Goal: Navigation & Orientation: Find specific page/section

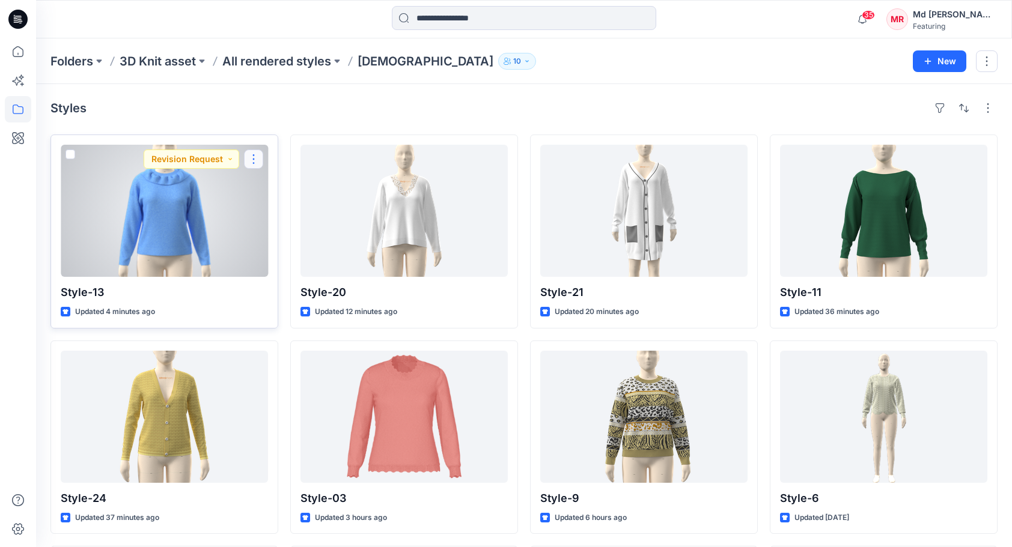
click at [252, 158] on button "button" at bounding box center [253, 159] width 19 height 19
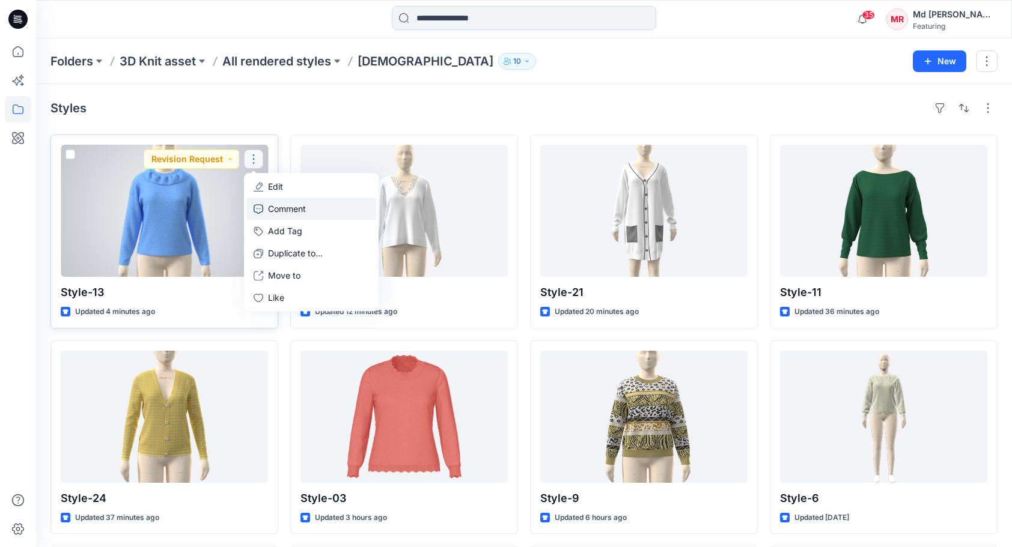
click at [290, 213] on p "Comment" at bounding box center [287, 208] width 38 height 13
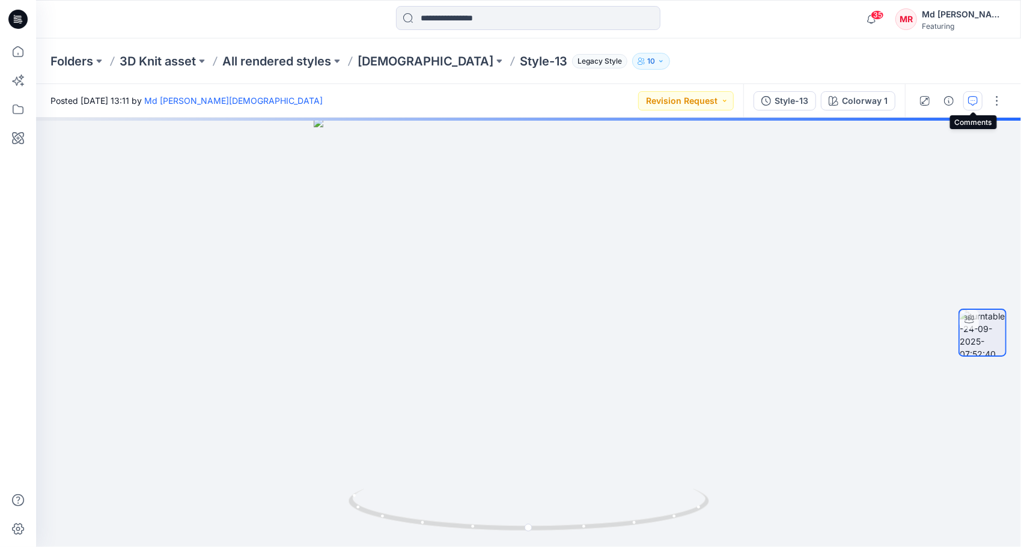
click at [979, 99] on button "button" at bounding box center [972, 100] width 19 height 19
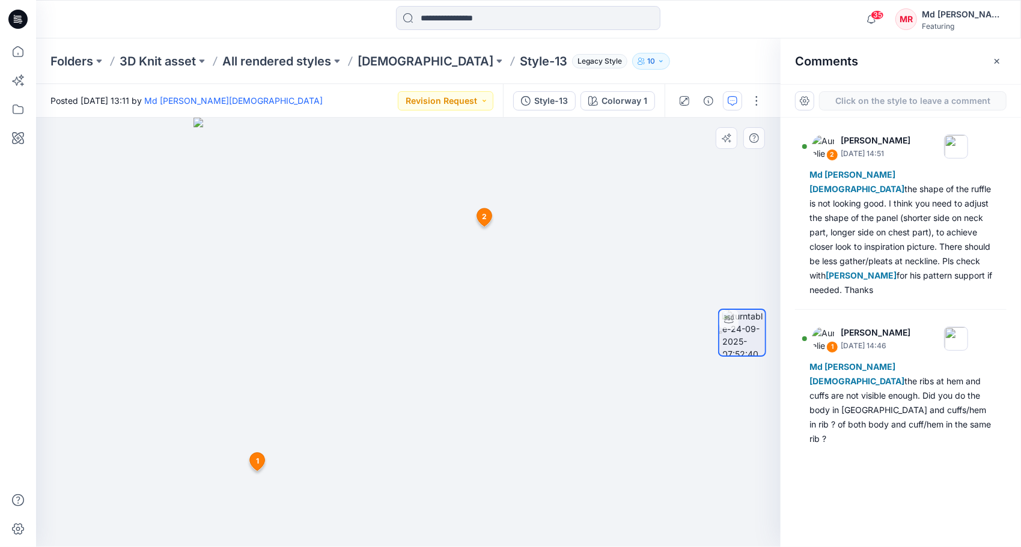
click at [485, 216] on span "2" at bounding box center [484, 216] width 5 height 11
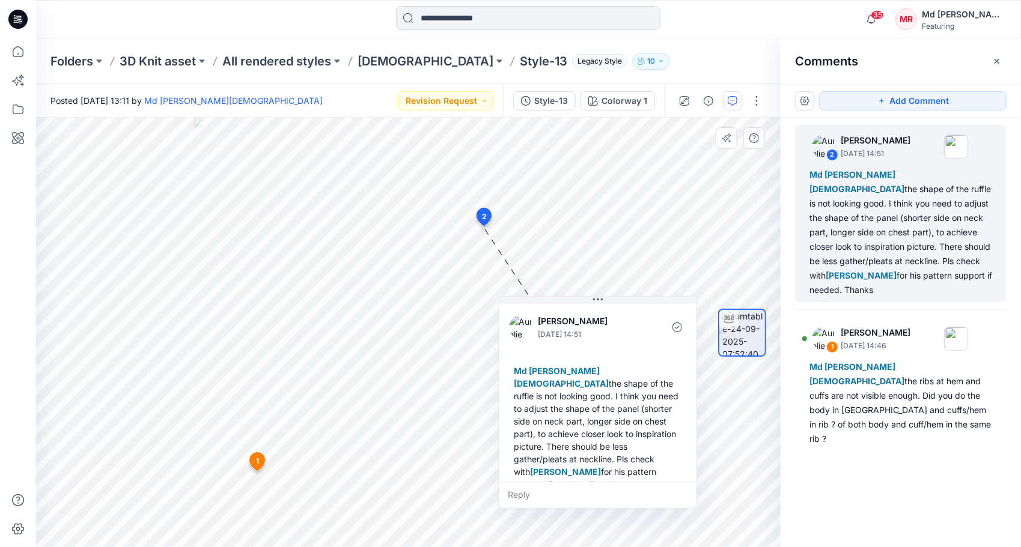
click at [487, 214] on icon at bounding box center [484, 216] width 14 height 17
click at [255, 459] on div "1 Aurelie Rob September 24, 2025 14:46 Md Rabiul Islam the ribs at hem and cuff…" at bounding box center [257, 464] width 20 height 24
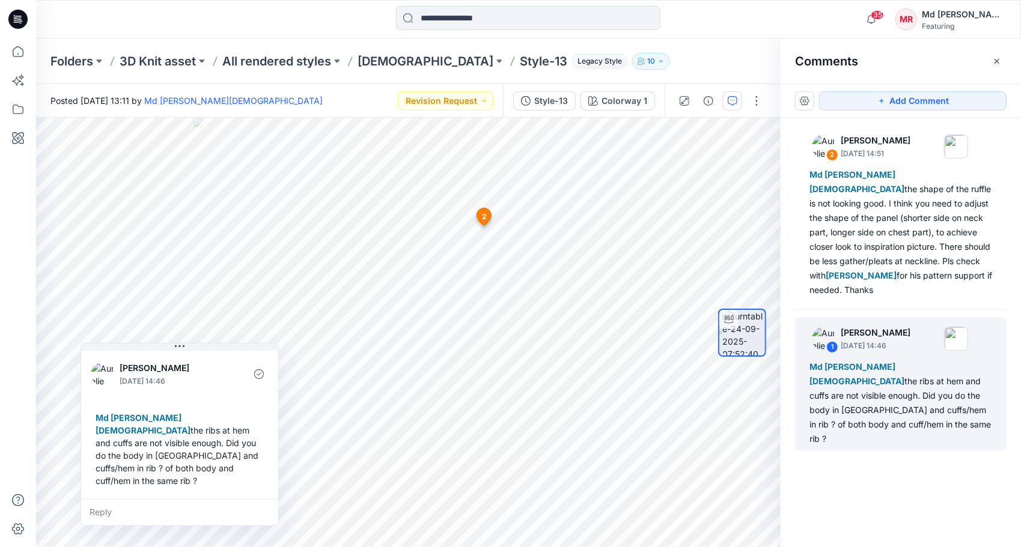
click at [721, 41] on div "Folders 3D Knit asset All rendered styles Ladies Style-13 Legacy Style 10" at bounding box center [528, 61] width 985 height 46
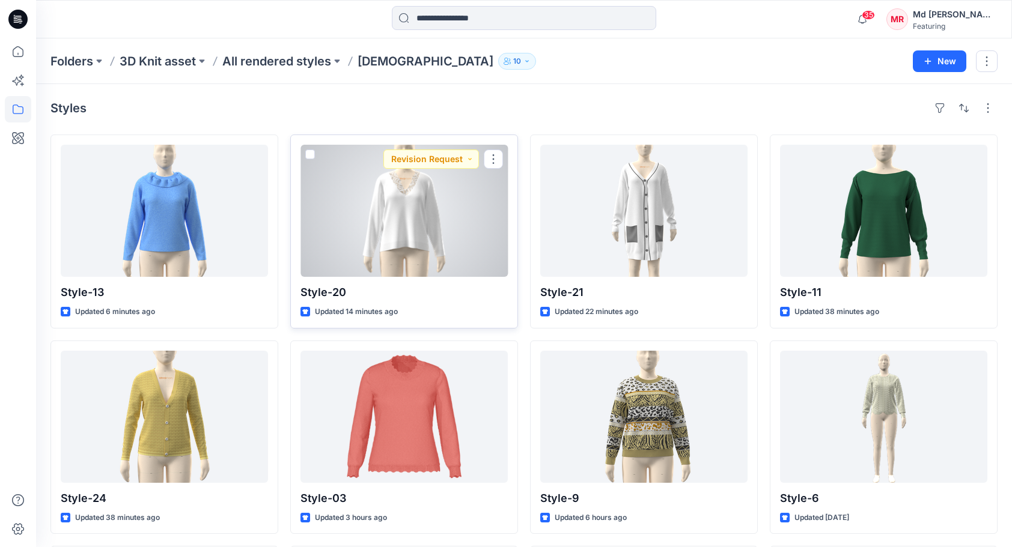
click at [415, 226] on div at bounding box center [403, 211] width 207 height 132
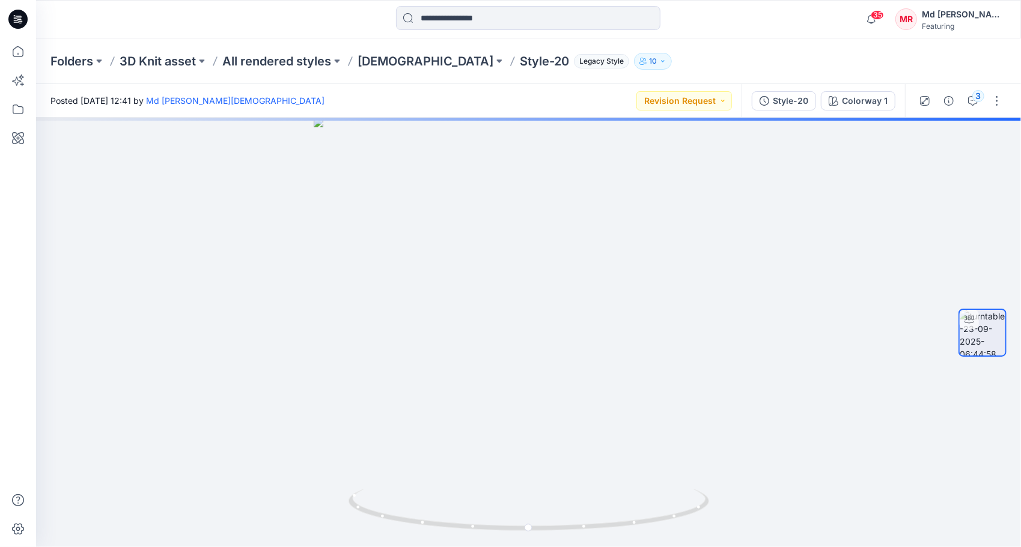
click at [983, 100] on div "3" at bounding box center [960, 101] width 111 height 34
click at [976, 101] on div "3" at bounding box center [978, 96] width 12 height 12
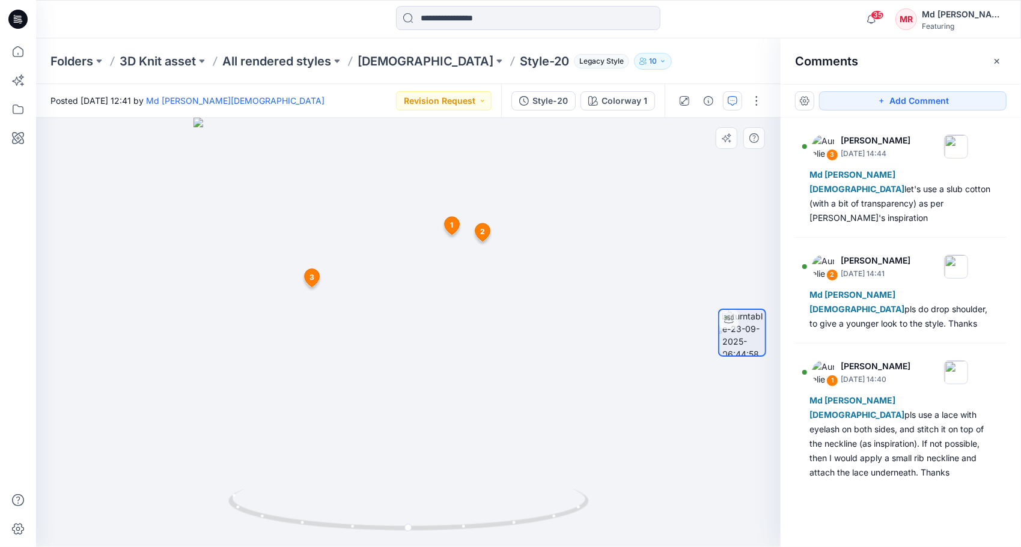
click at [311, 277] on span "3" at bounding box center [311, 277] width 5 height 11
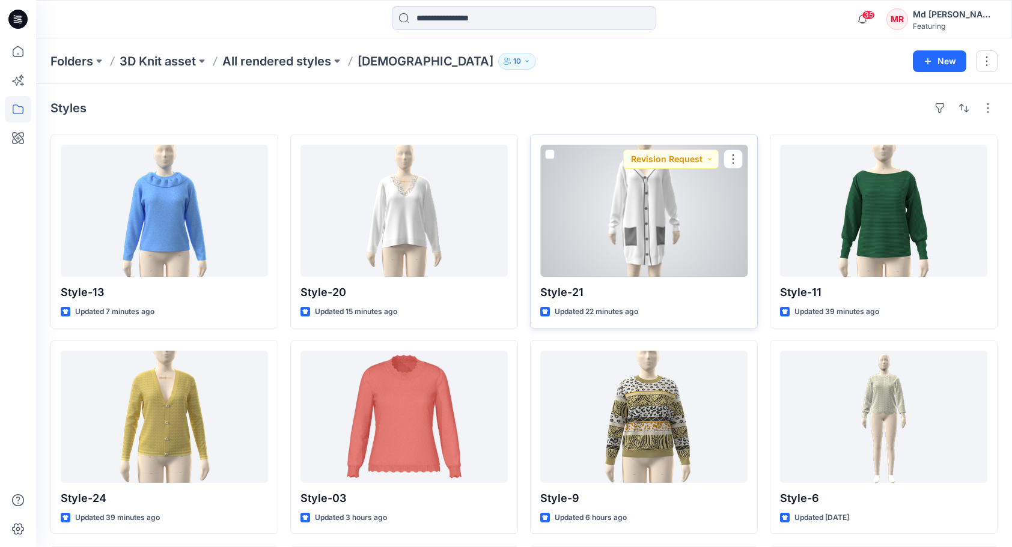
click at [663, 207] on div at bounding box center [643, 211] width 207 height 132
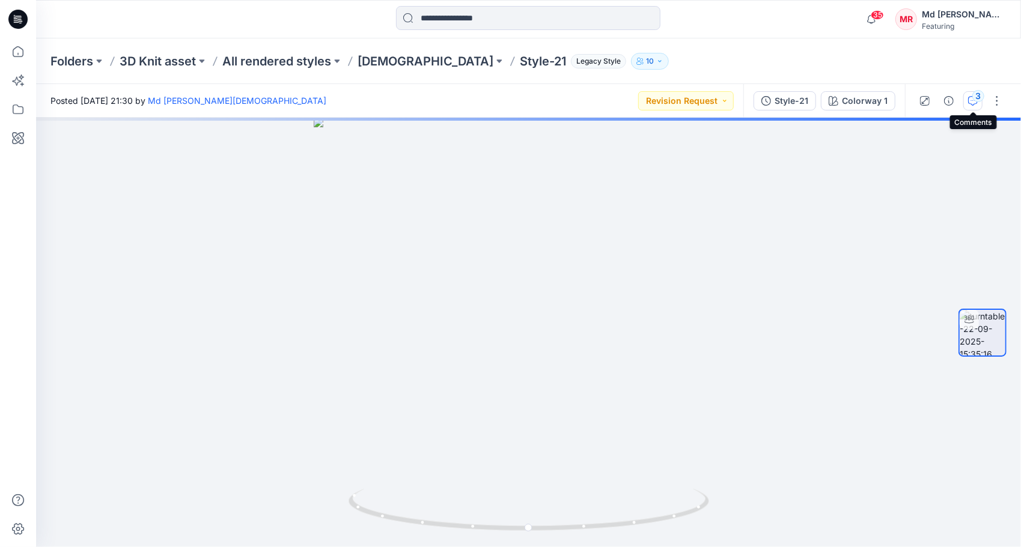
click at [973, 108] on button "3" at bounding box center [972, 100] width 19 height 19
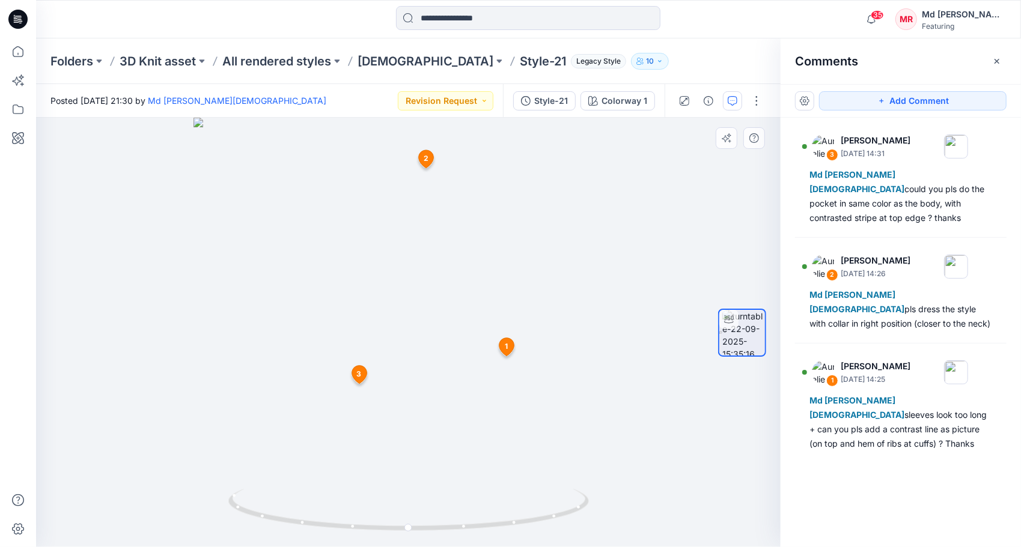
click at [509, 345] on icon at bounding box center [506, 347] width 15 height 18
click at [426, 162] on span "2" at bounding box center [425, 158] width 5 height 11
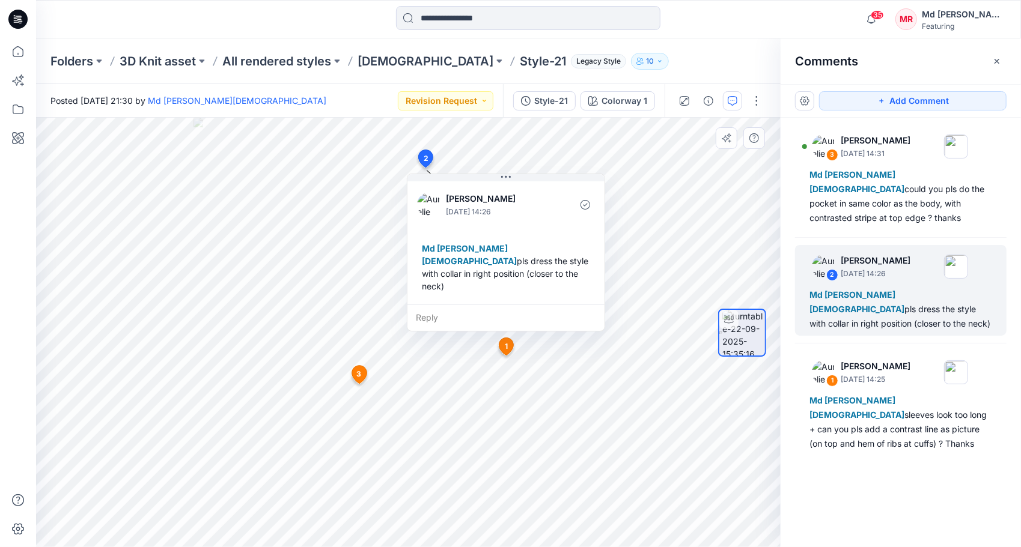
click at [360, 370] on span "3" at bounding box center [359, 374] width 5 height 11
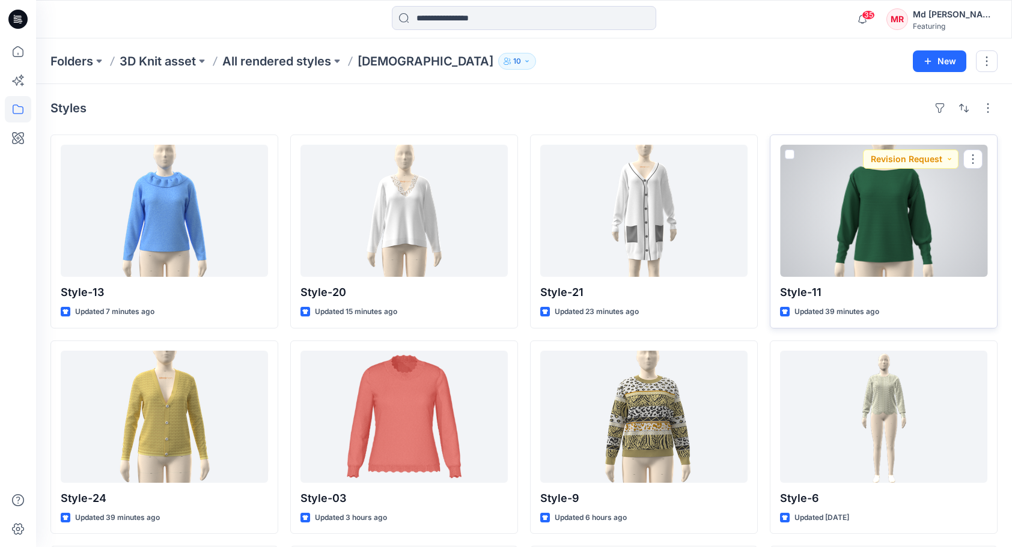
click at [911, 200] on div at bounding box center [883, 211] width 207 height 132
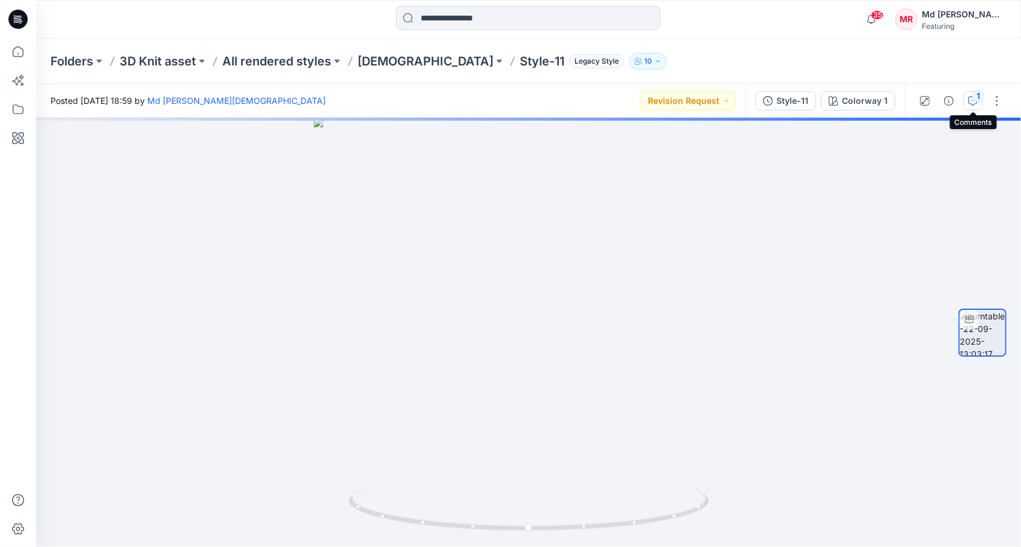
click at [973, 104] on icon "button" at bounding box center [973, 101] width 10 height 10
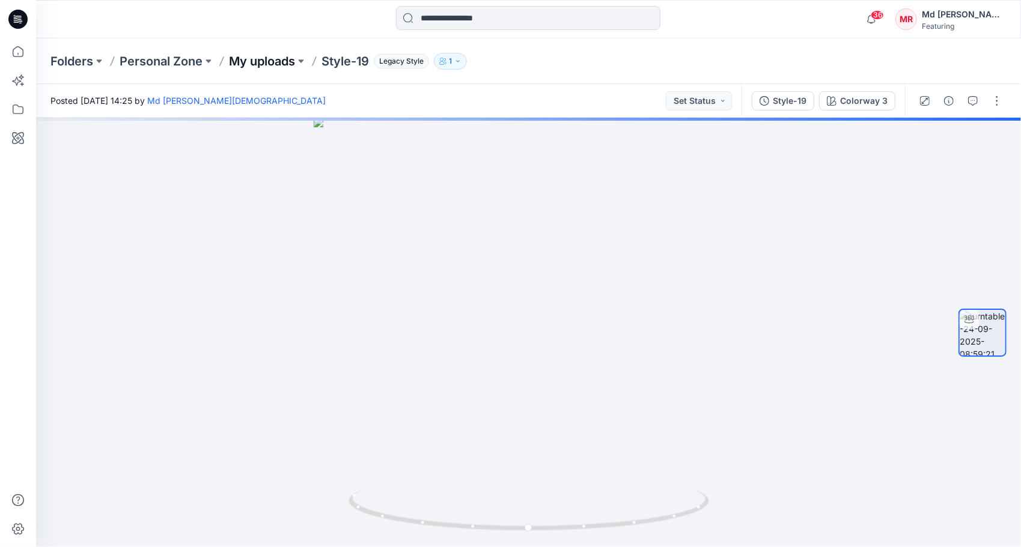
click at [290, 56] on p "My uploads" at bounding box center [262, 61] width 66 height 17
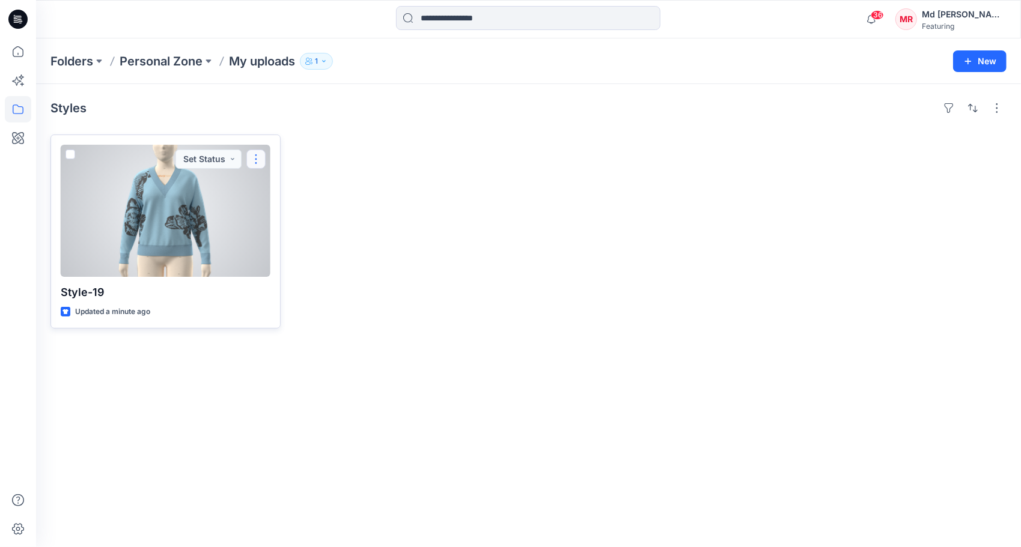
click at [258, 156] on button "button" at bounding box center [255, 159] width 19 height 19
click at [302, 276] on p "Move to" at bounding box center [286, 275] width 32 height 13
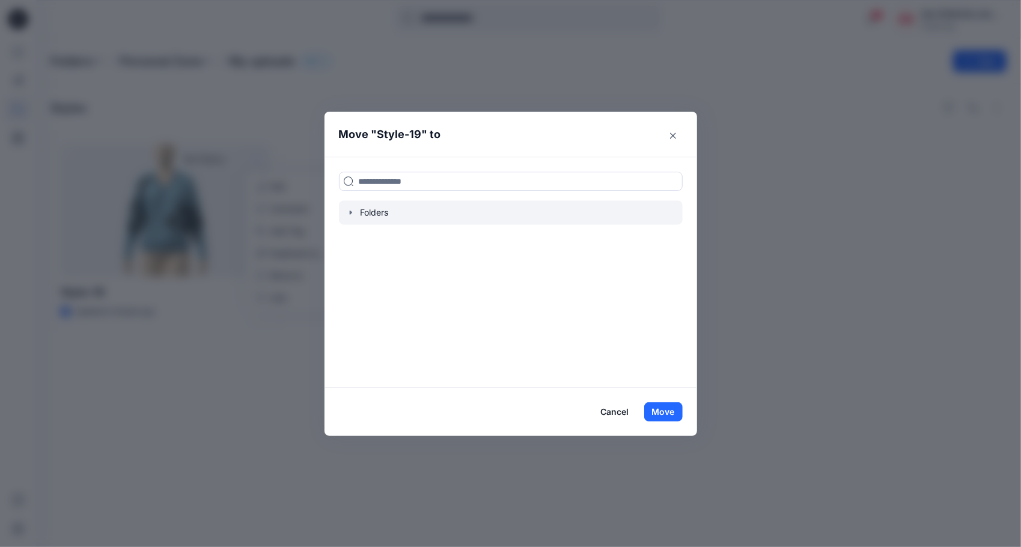
click at [358, 211] on div at bounding box center [511, 213] width 344 height 24
click at [351, 209] on icon "button" at bounding box center [351, 213] width 10 height 10
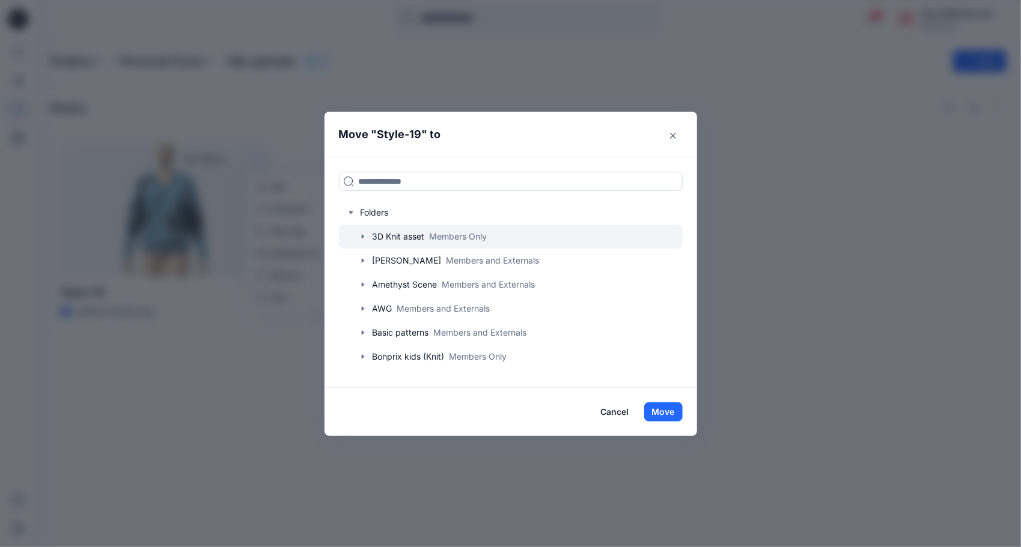
click at [362, 234] on icon "button" at bounding box center [363, 237] width 10 height 10
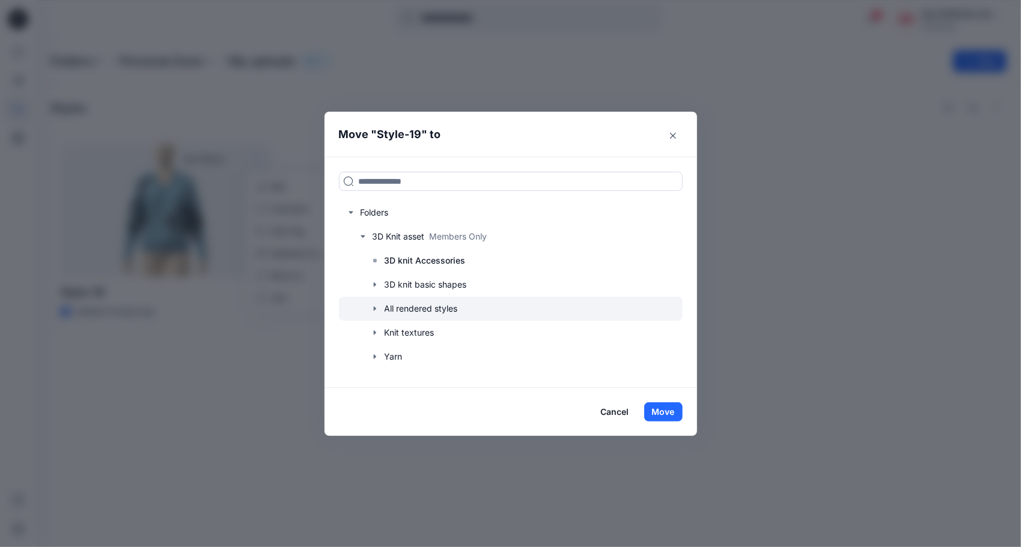
click at [374, 308] on icon "button" at bounding box center [374, 309] width 2 height 4
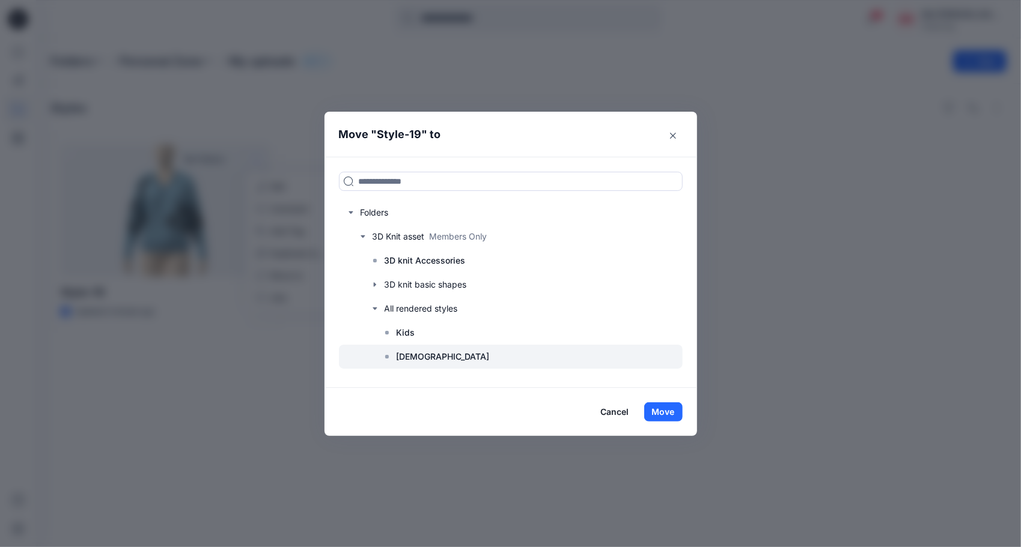
click at [415, 354] on p "[DEMOGRAPHIC_DATA]" at bounding box center [442, 357] width 93 height 14
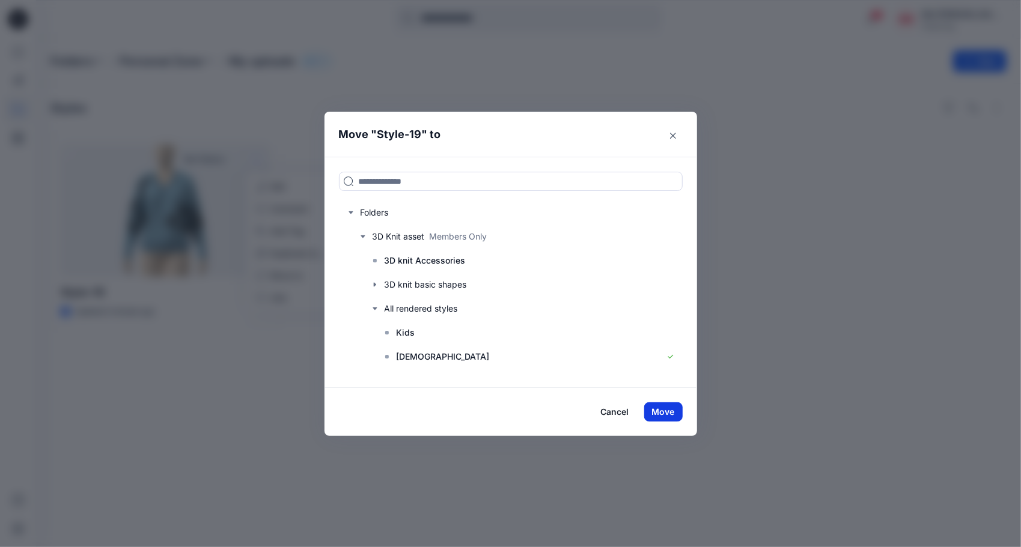
click at [663, 409] on button "Move" at bounding box center [663, 411] width 38 height 19
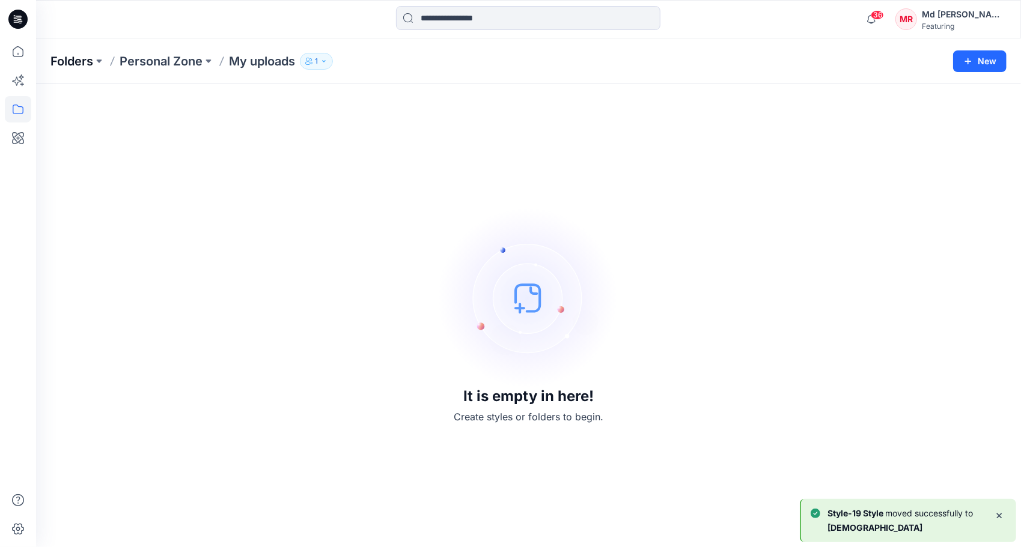
click at [72, 62] on p "Folders" at bounding box center [71, 61] width 43 height 17
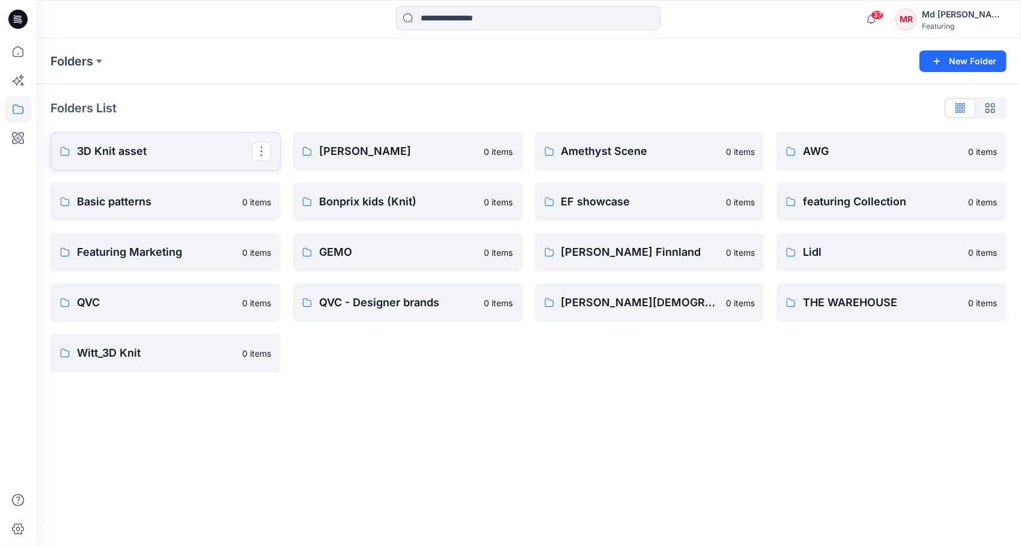
click at [123, 159] on p "3D Knit asset" at bounding box center [164, 151] width 175 height 17
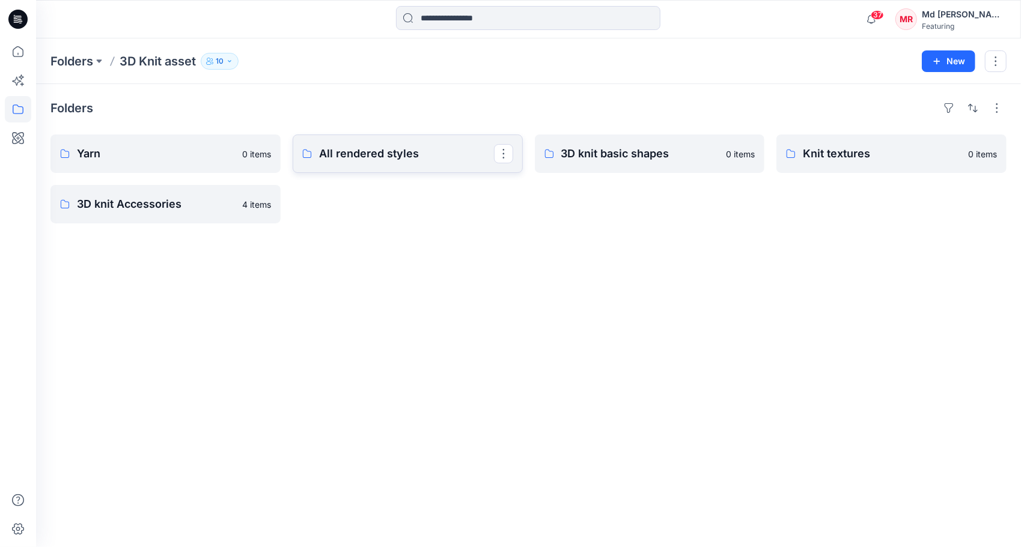
click at [371, 161] on p "All rendered styles" at bounding box center [406, 153] width 175 height 17
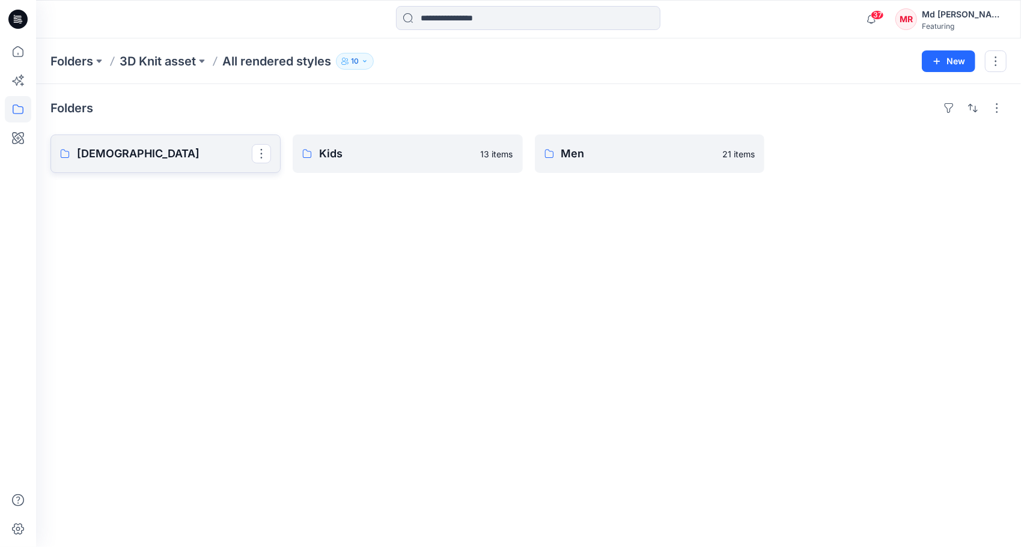
click at [164, 159] on p "[DEMOGRAPHIC_DATA]" at bounding box center [164, 153] width 175 height 17
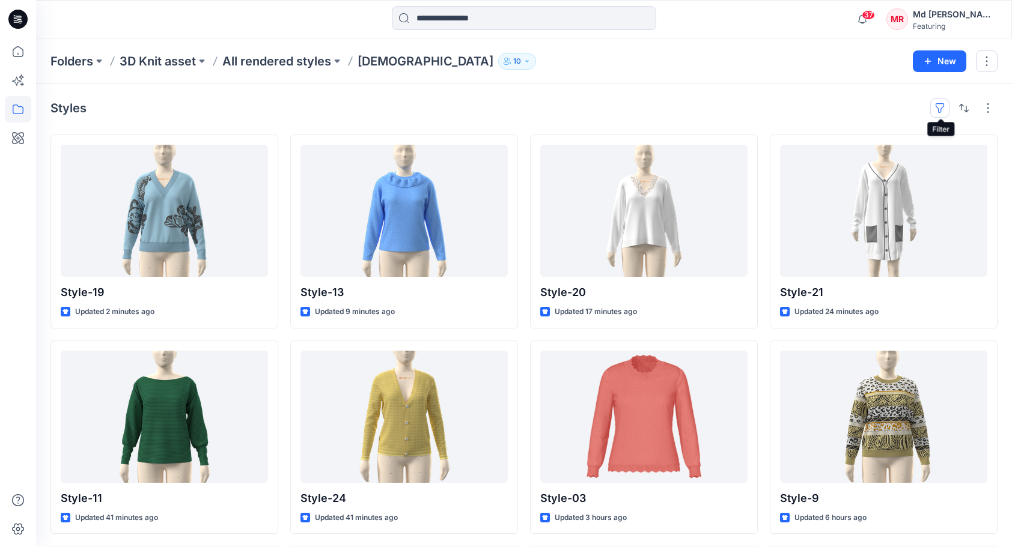
click at [939, 113] on button "button" at bounding box center [939, 108] width 19 height 19
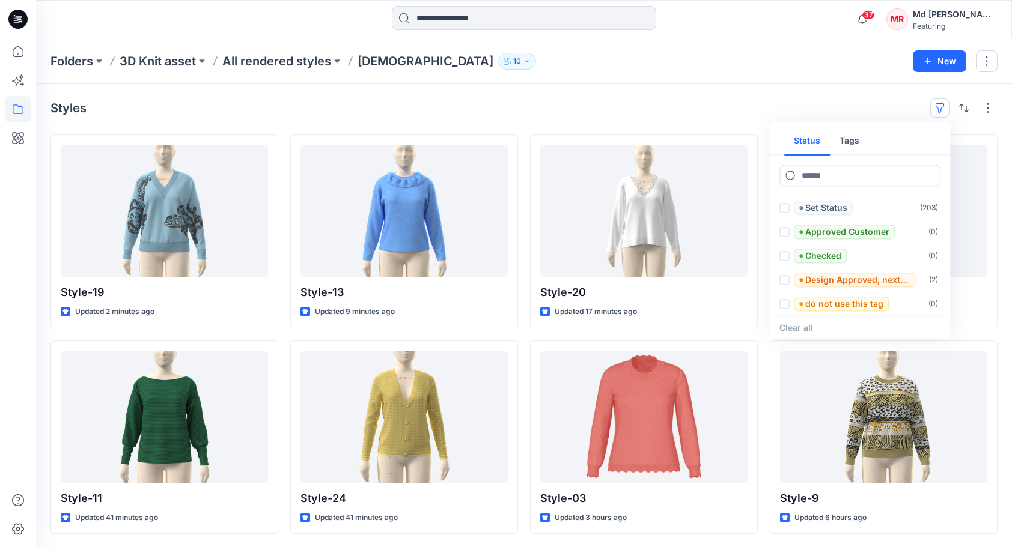
click at [852, 134] on button "Tags" at bounding box center [849, 141] width 39 height 29
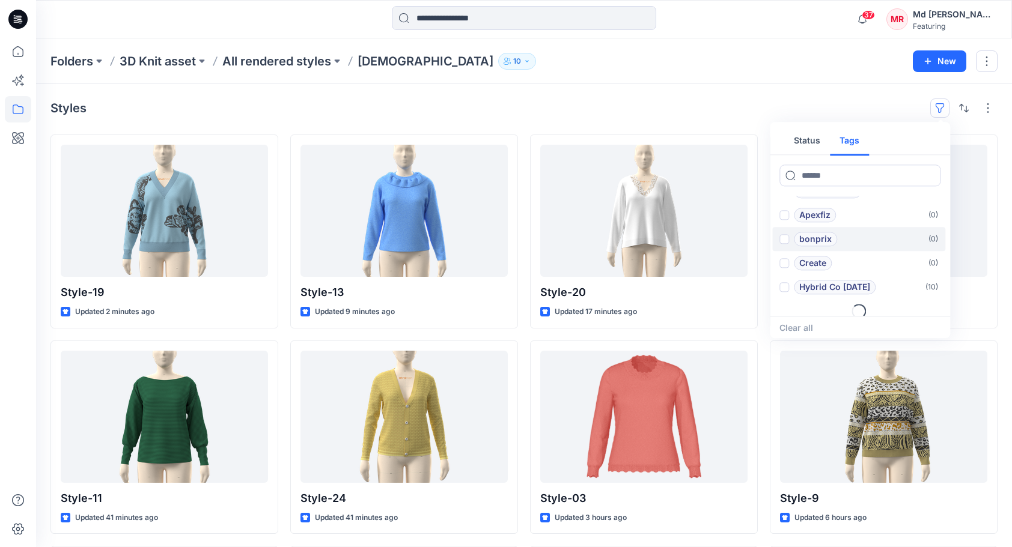
scroll to position [48, 0]
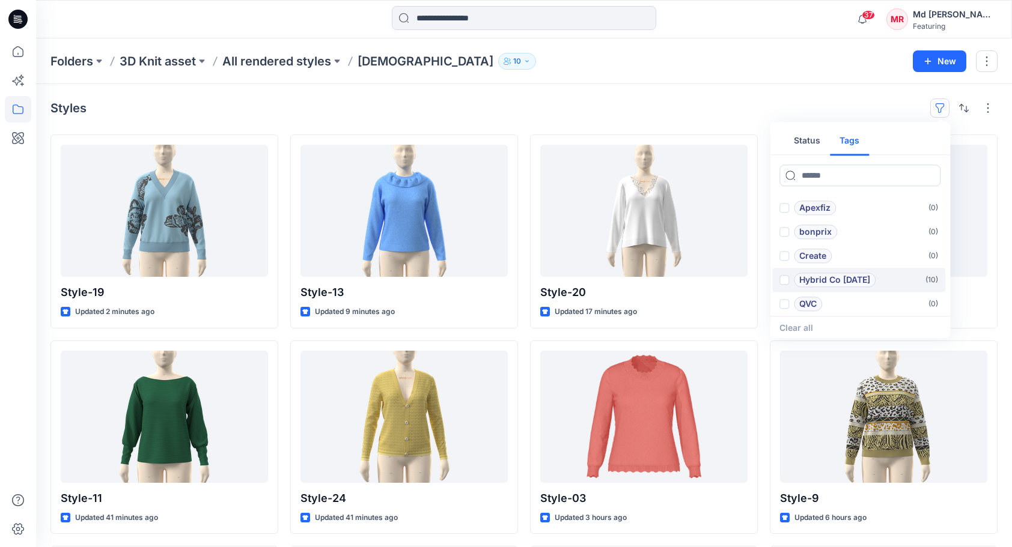
click at [840, 275] on p "Hybrid Co [DATE]" at bounding box center [834, 280] width 71 height 14
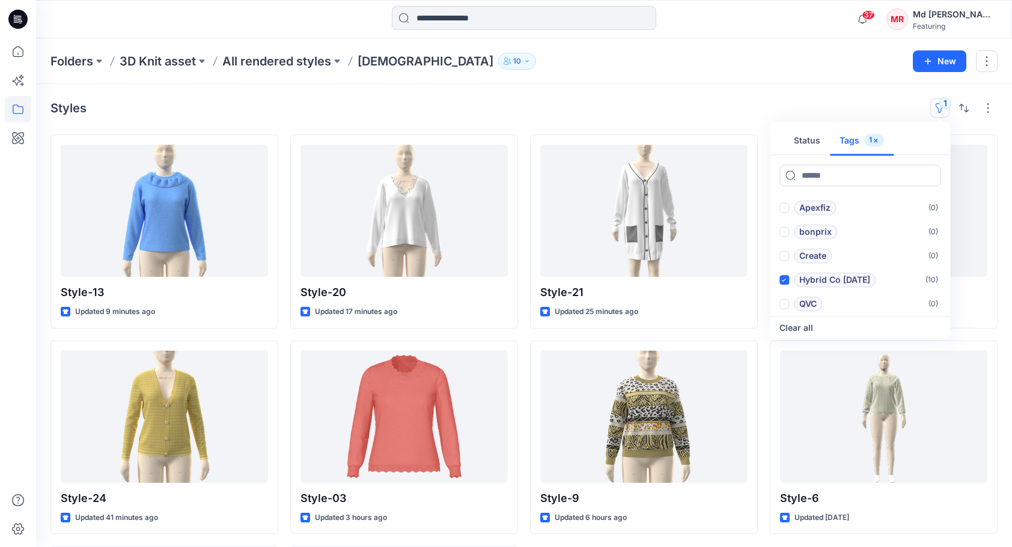
click at [777, 86] on div "Styles 1 Status Tags 1 Add 1101TPX ( 0 ) Add 1204TCX ( 0 ) Apexfiz ( 0 ) bonpri…" at bounding box center [524, 419] width 976 height 670
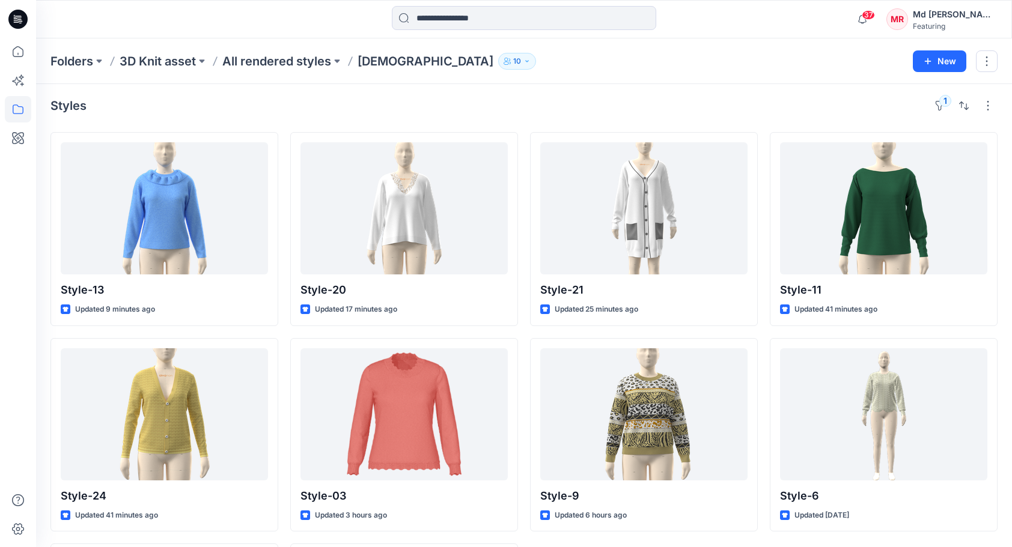
scroll to position [0, 0]
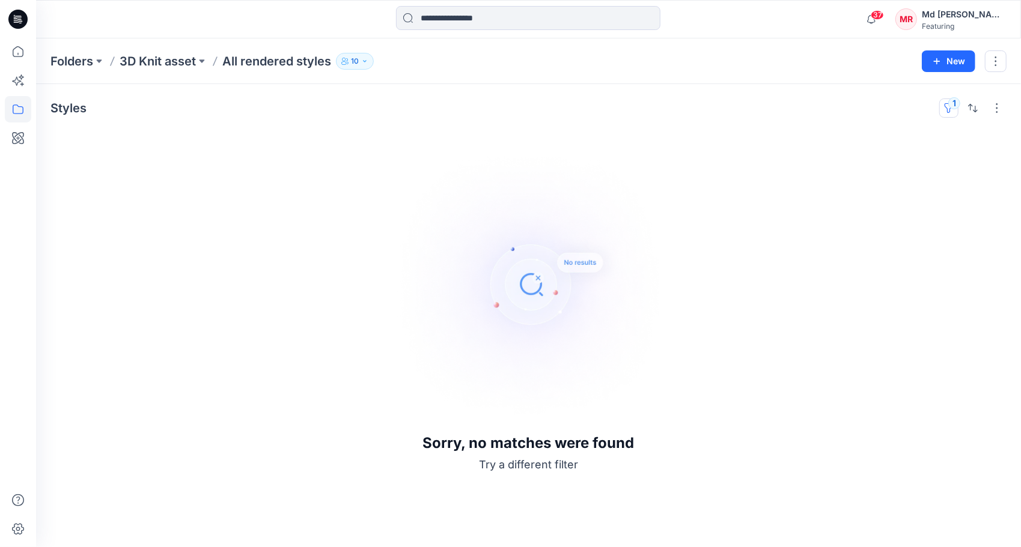
click at [953, 105] on button "1" at bounding box center [948, 108] width 19 height 19
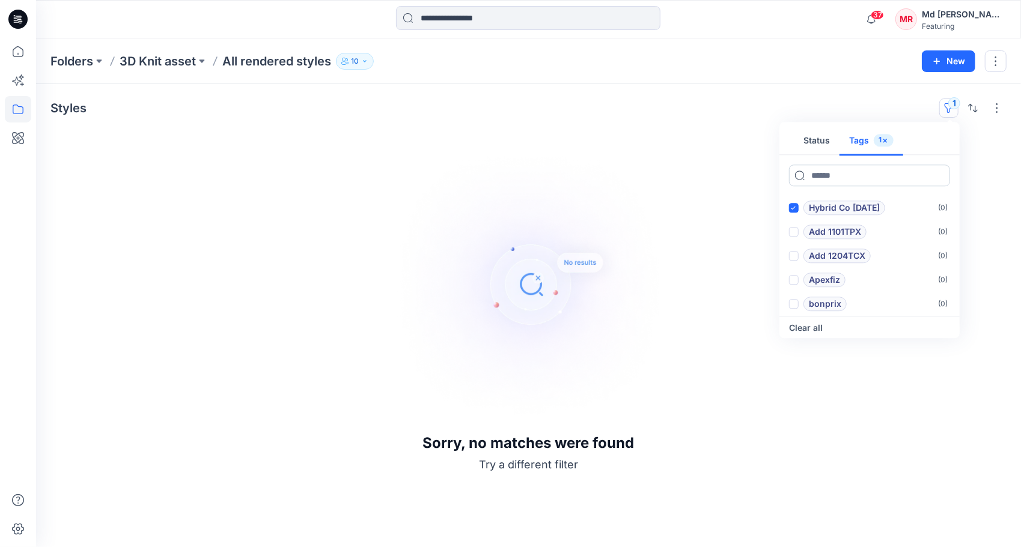
drag, startPoint x: 795, startPoint y: 204, endPoint x: 801, endPoint y: 177, distance: 27.7
click at [796, 204] on span at bounding box center [794, 208] width 10 height 10
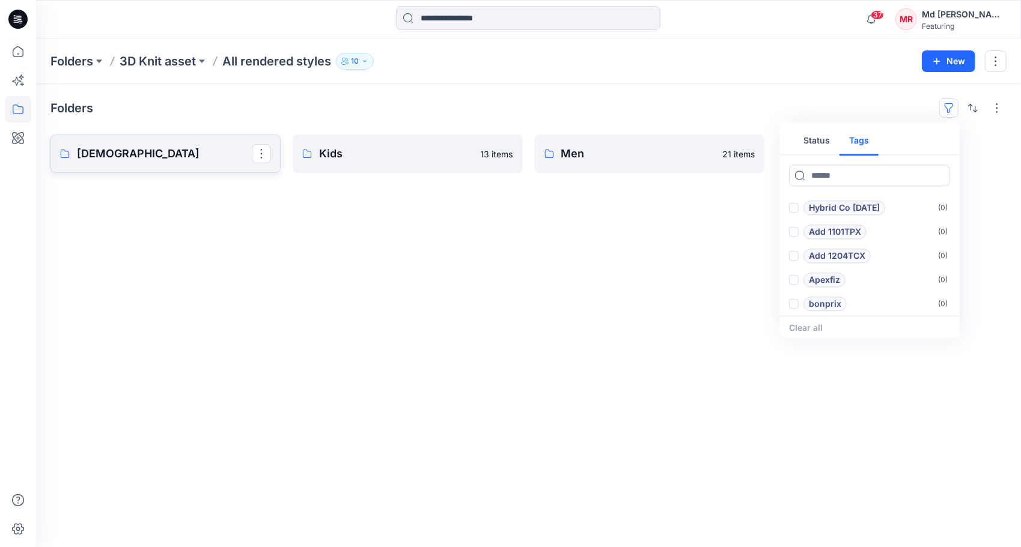
click at [144, 160] on p "[DEMOGRAPHIC_DATA]" at bounding box center [164, 153] width 175 height 17
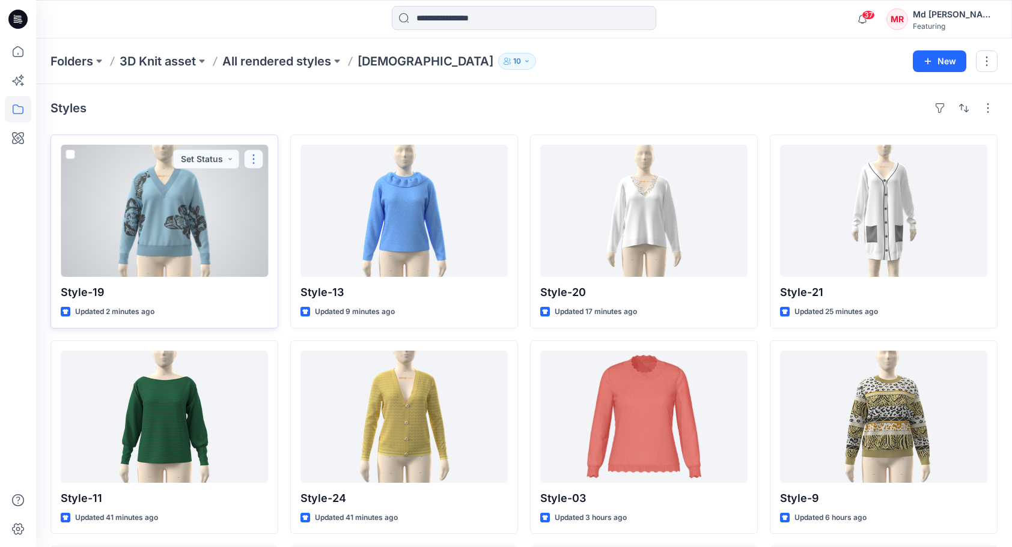
click at [250, 159] on button "button" at bounding box center [253, 159] width 19 height 19
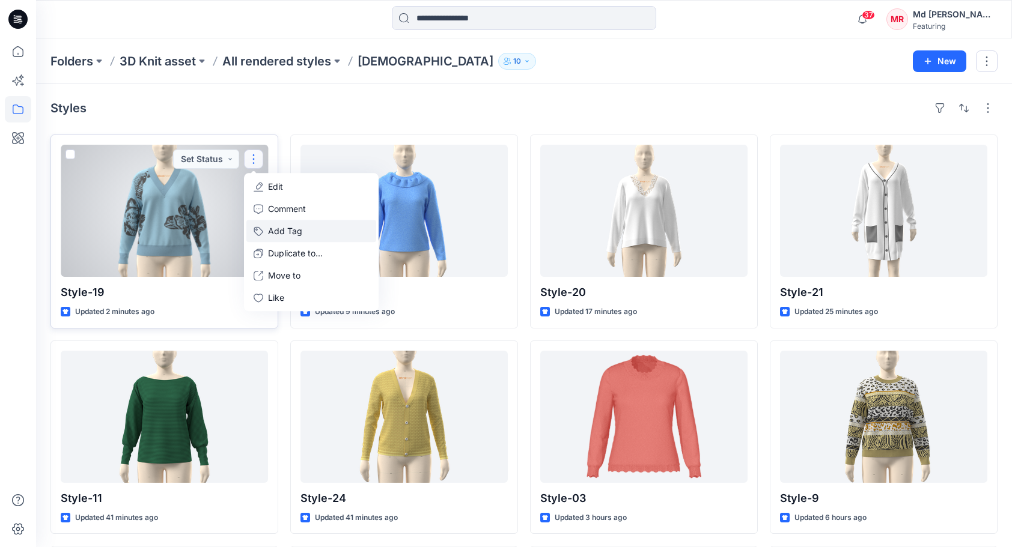
click at [294, 228] on button "Add Tag" at bounding box center [311, 231] width 130 height 22
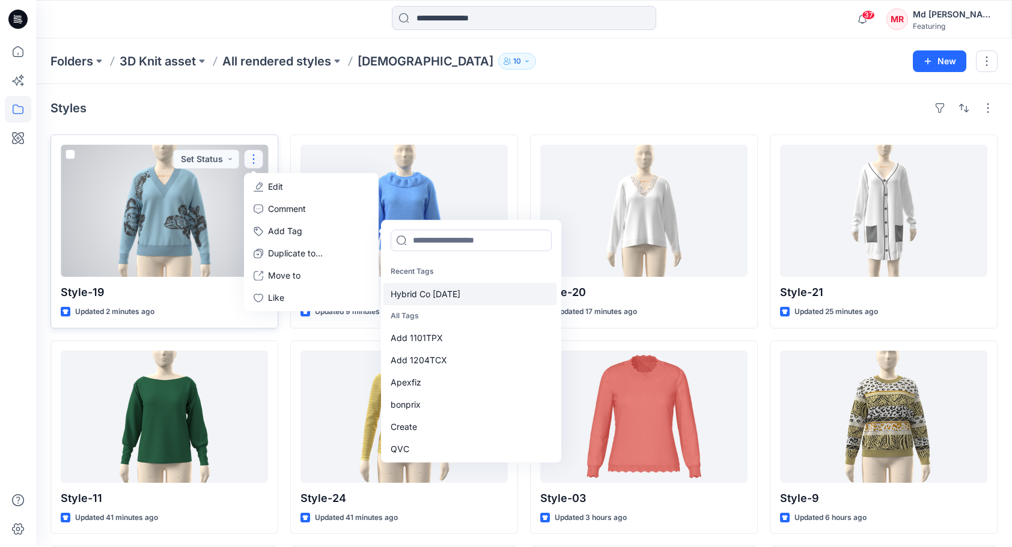
click at [434, 291] on div "Hybrid Co [DATE]" at bounding box center [469, 294] width 173 height 22
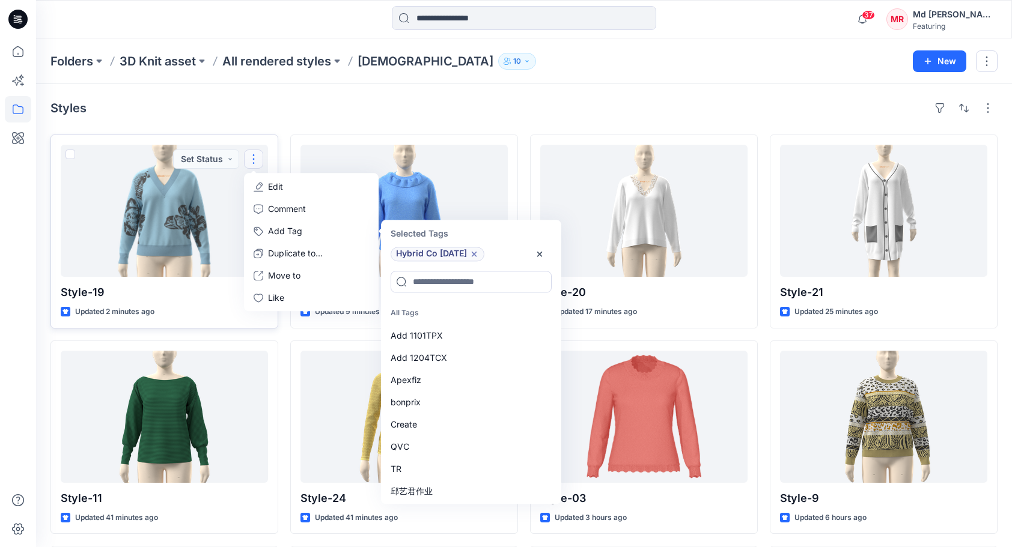
click at [577, 96] on div "Styles Style-19 Updated 2 minutes ago Set Status Edit Comment Add Tag Selected …" at bounding box center [524, 441] width 976 height 714
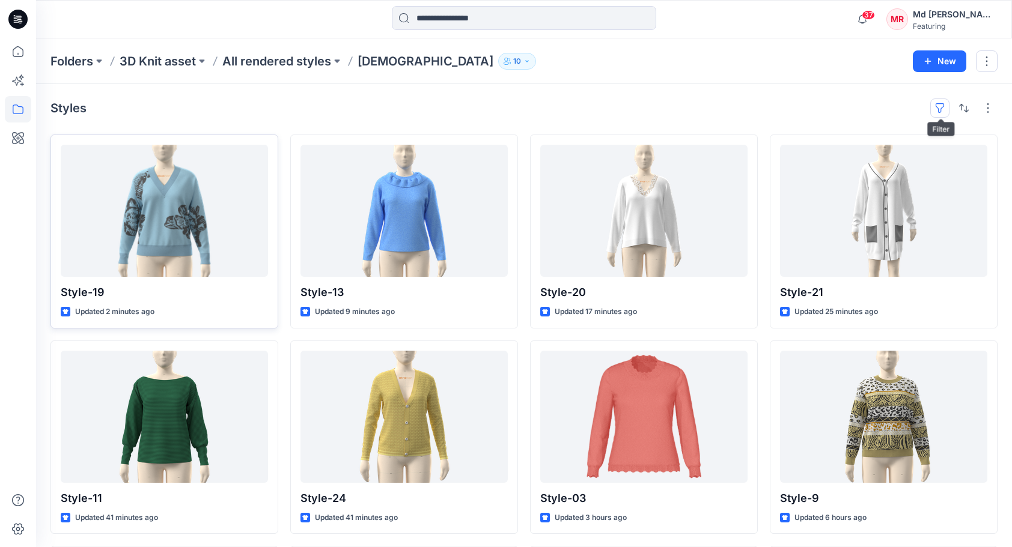
click at [945, 105] on button "button" at bounding box center [939, 108] width 19 height 19
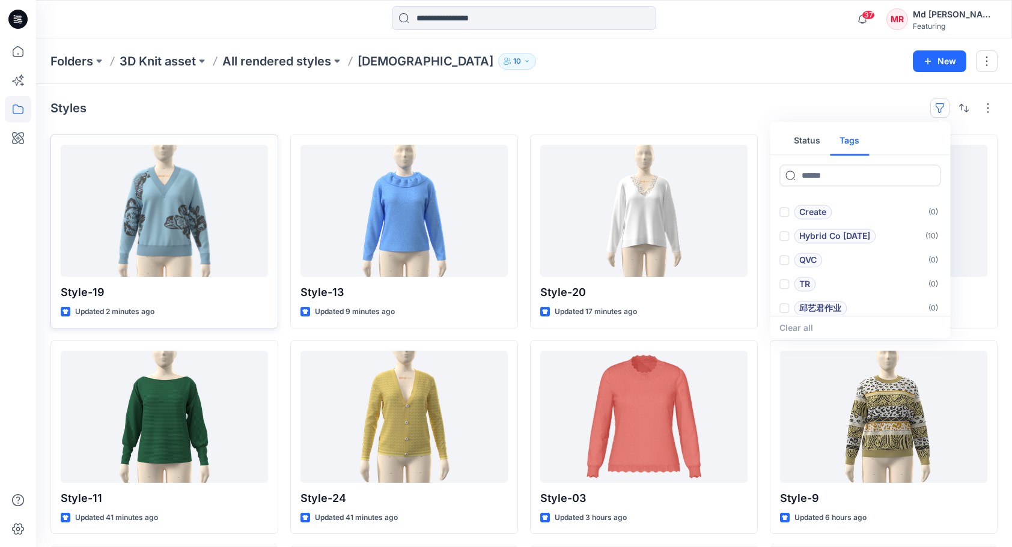
scroll to position [96, 0]
click at [789, 231] on div "Hybrid Co [DATE]" at bounding box center [827, 232] width 96 height 14
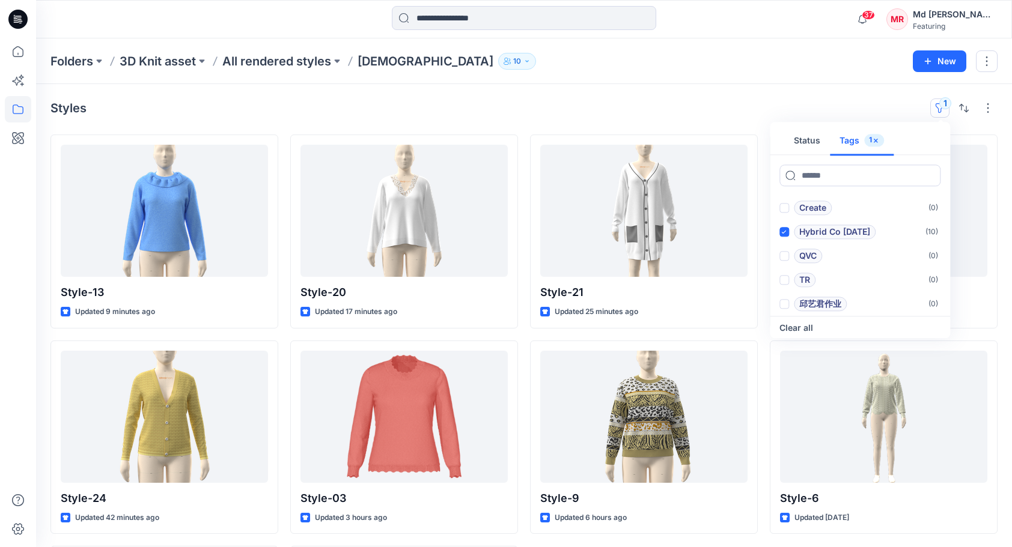
click at [614, 90] on div "Styles 1 Status Tags 1 Add 1101TPX ( 0 ) Add 1204TCX ( 0 ) Apexfiz ( 0 ) bonpri…" at bounding box center [524, 419] width 976 height 670
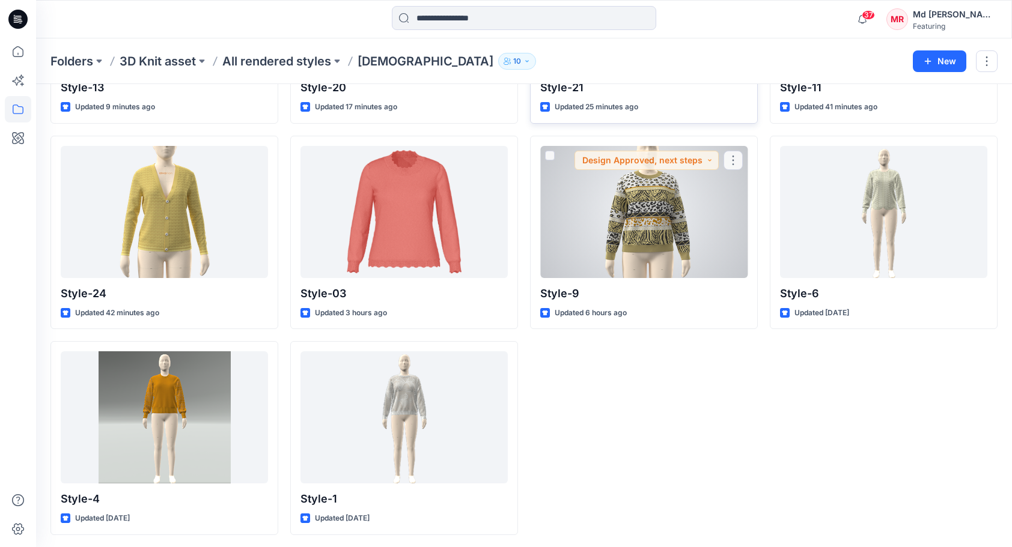
scroll to position [0, 0]
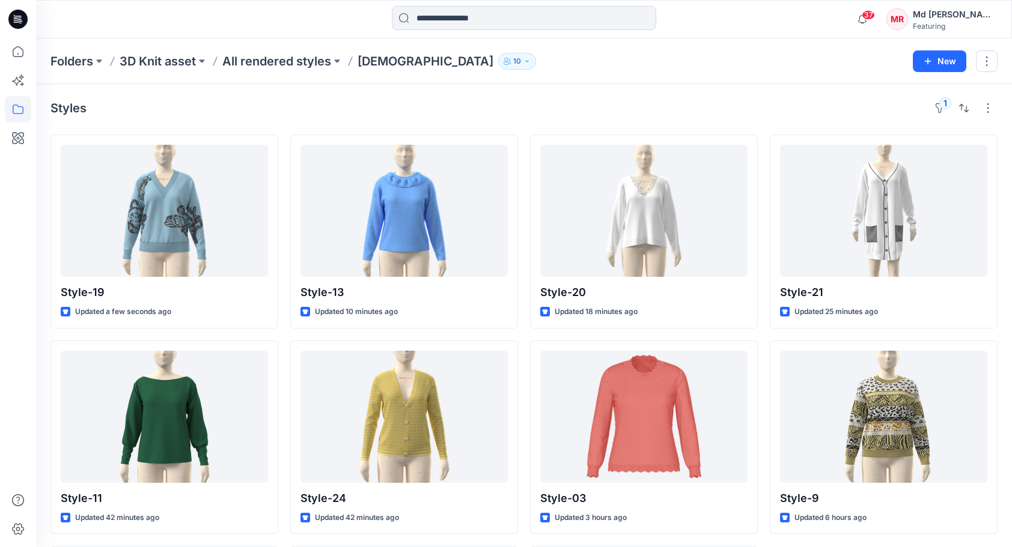
click at [533, 94] on div "Styles 1 Style-19 Updated a few seconds ago Style-11 Updated 42 minutes ago Sty…" at bounding box center [524, 419] width 976 height 670
drag, startPoint x: 517, startPoint y: 93, endPoint x: 517, endPoint y: 102, distance: 9.6
click at [517, 100] on div "Styles 1 Style-19 Updated 15 minutes ago Style-11 Updated an hour ago Style-6 U…" at bounding box center [524, 419] width 976 height 670
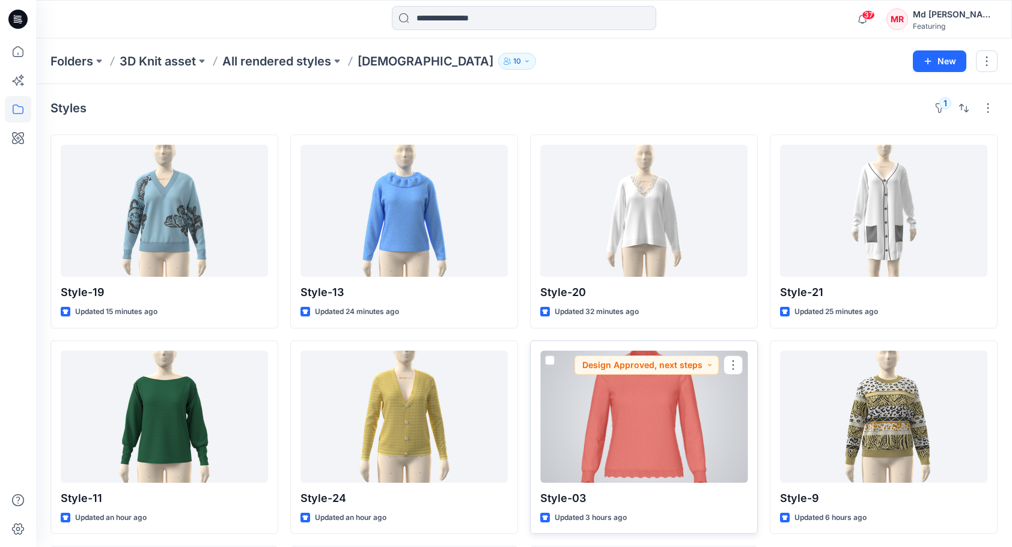
click at [642, 400] on div at bounding box center [643, 417] width 207 height 132
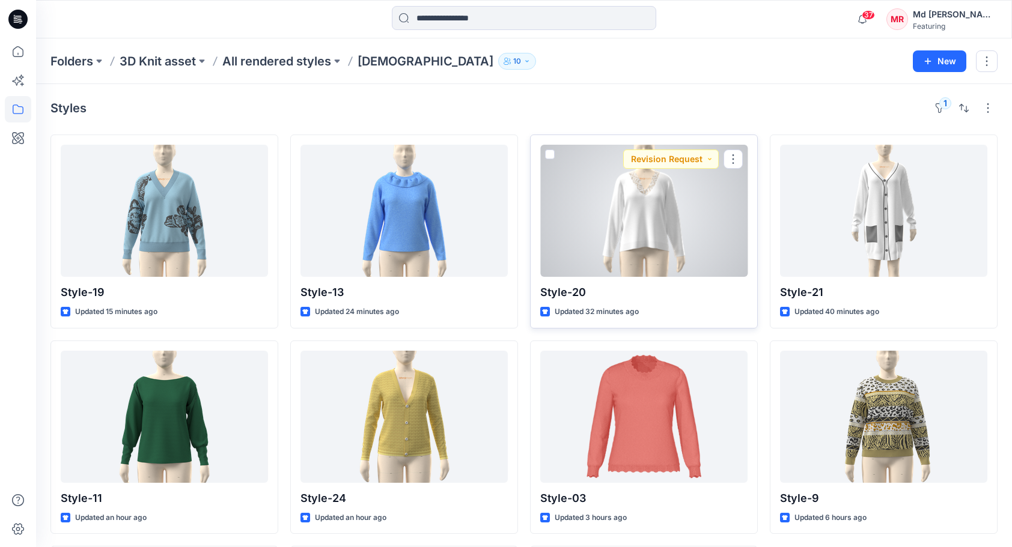
click at [661, 226] on div at bounding box center [643, 211] width 207 height 132
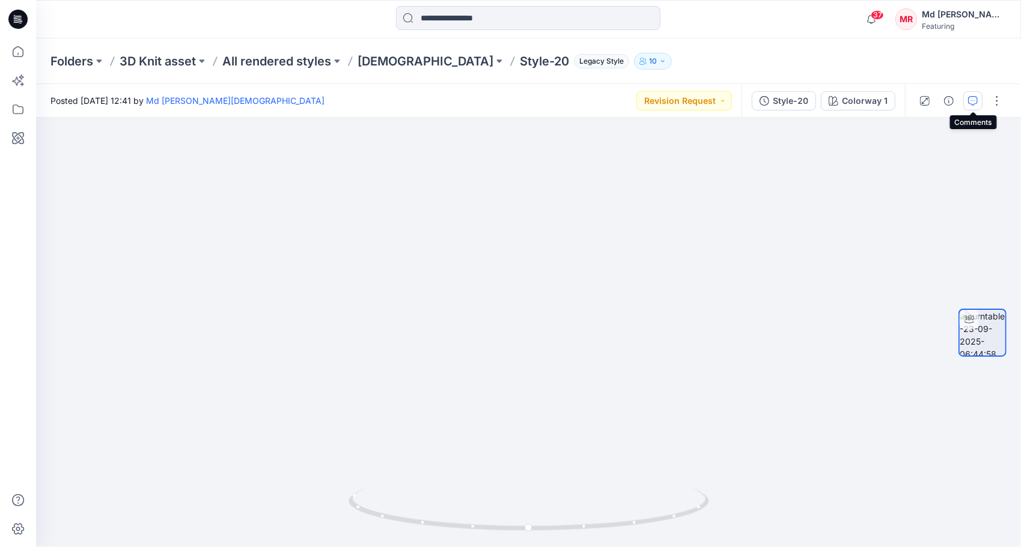
click at [980, 97] on button "button" at bounding box center [972, 100] width 19 height 19
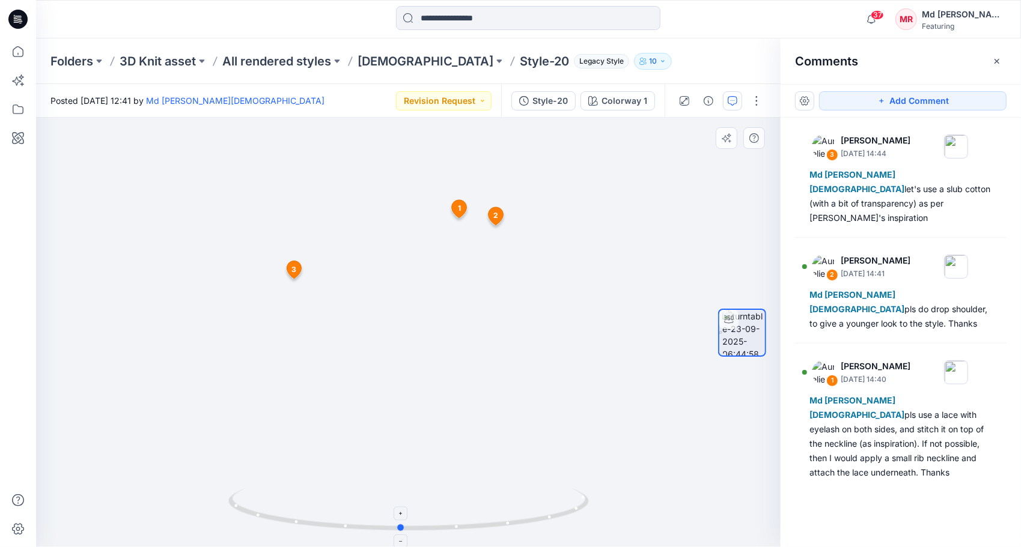
drag, startPoint x: 407, startPoint y: 533, endPoint x: 398, endPoint y: 502, distance: 32.5
click at [398, 502] on icon at bounding box center [409, 511] width 363 height 45
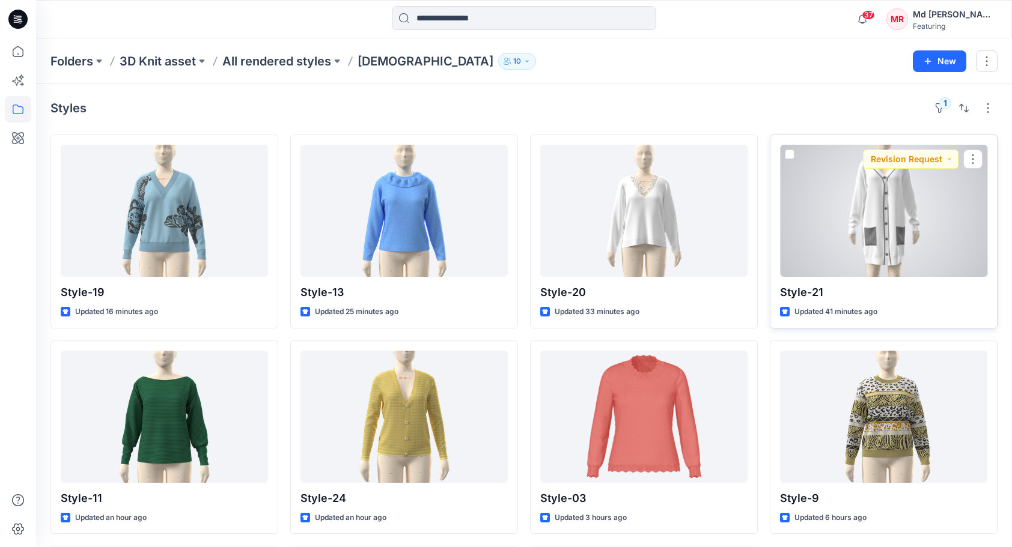
click at [933, 225] on div at bounding box center [883, 211] width 207 height 132
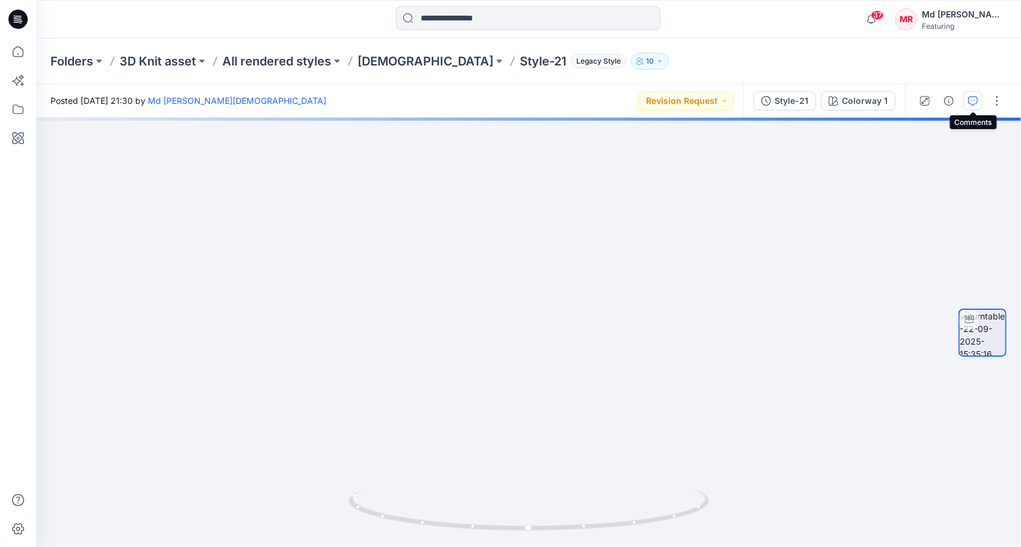
click at [979, 102] on button "button" at bounding box center [972, 100] width 19 height 19
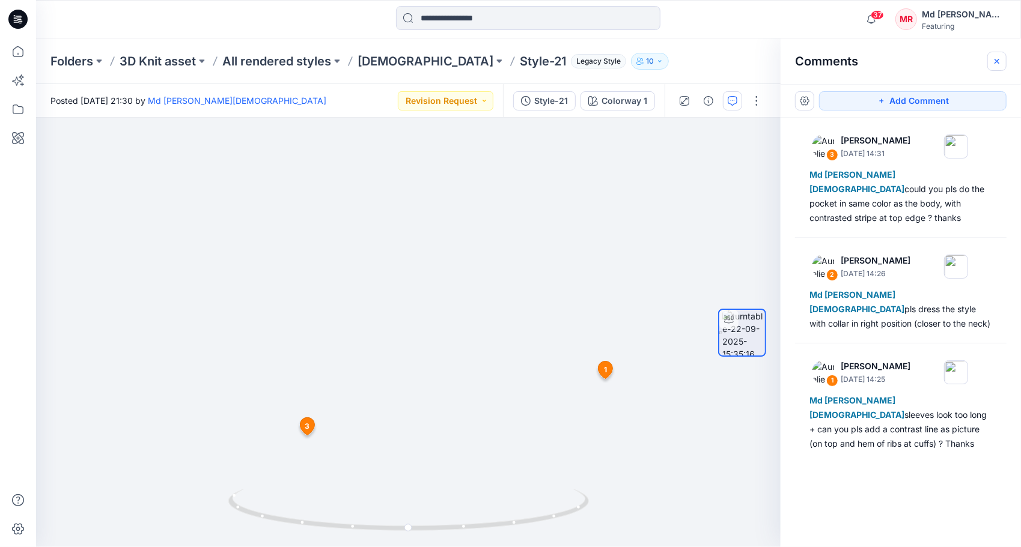
click at [1000, 61] on icon "button" at bounding box center [997, 61] width 10 height 10
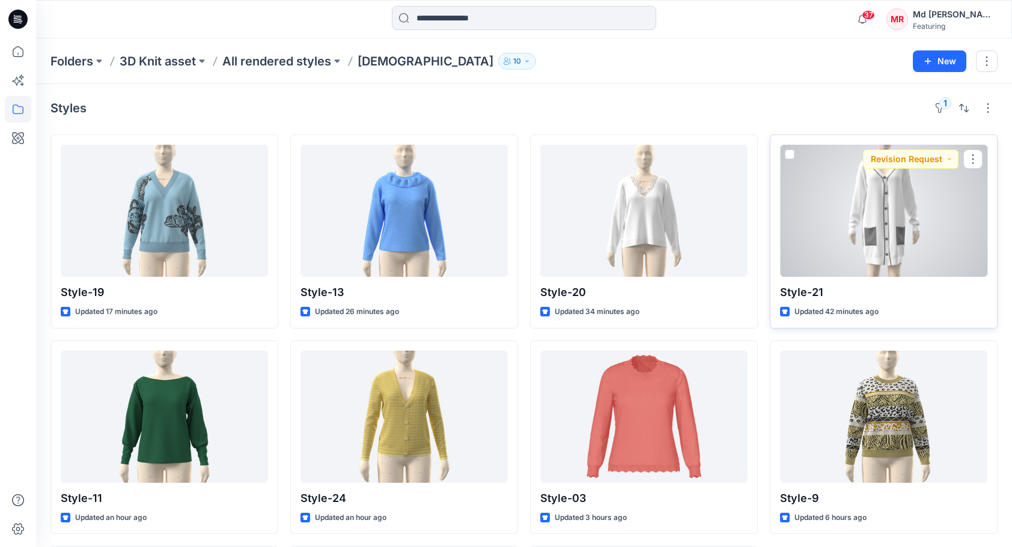
click at [900, 209] on div at bounding box center [883, 211] width 207 height 132
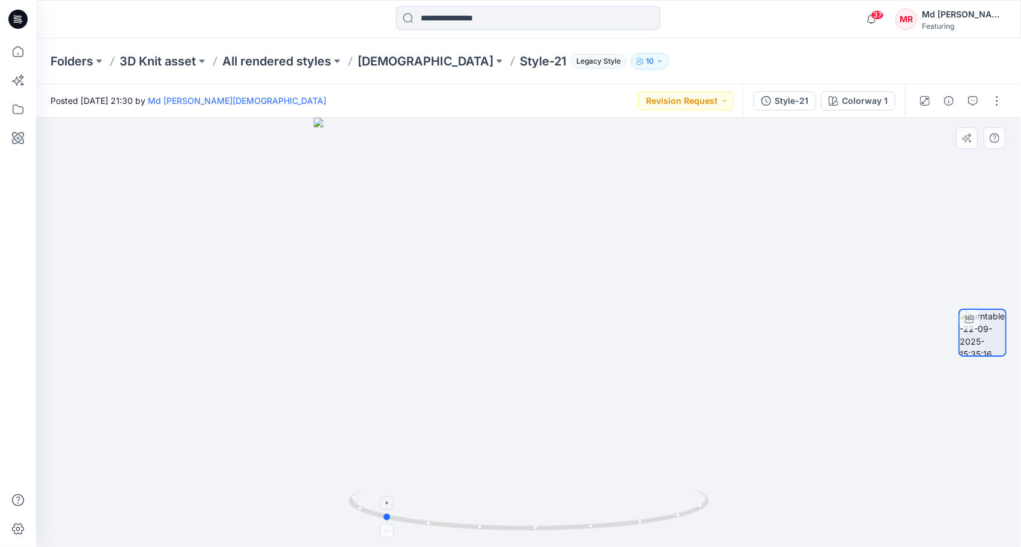
drag, startPoint x: 535, startPoint y: 530, endPoint x: 703, endPoint y: 502, distance: 170.5
click at [754, 515] on div at bounding box center [528, 332] width 985 height 429
drag, startPoint x: 615, startPoint y: 395, endPoint x: 644, endPoint y: 365, distance: 41.6
click at [643, 365] on img at bounding box center [559, 128] width 1171 height 839
drag, startPoint x: 555, startPoint y: 532, endPoint x: 715, endPoint y: 527, distance: 159.9
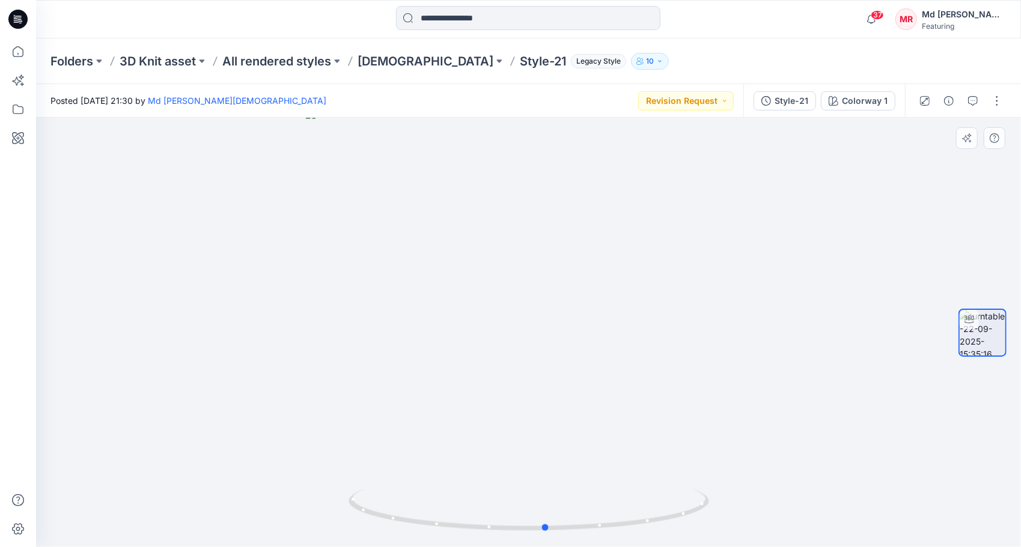
click at [715, 527] on div at bounding box center [528, 332] width 985 height 429
click at [280, 64] on p "All rendered styles" at bounding box center [276, 61] width 109 height 17
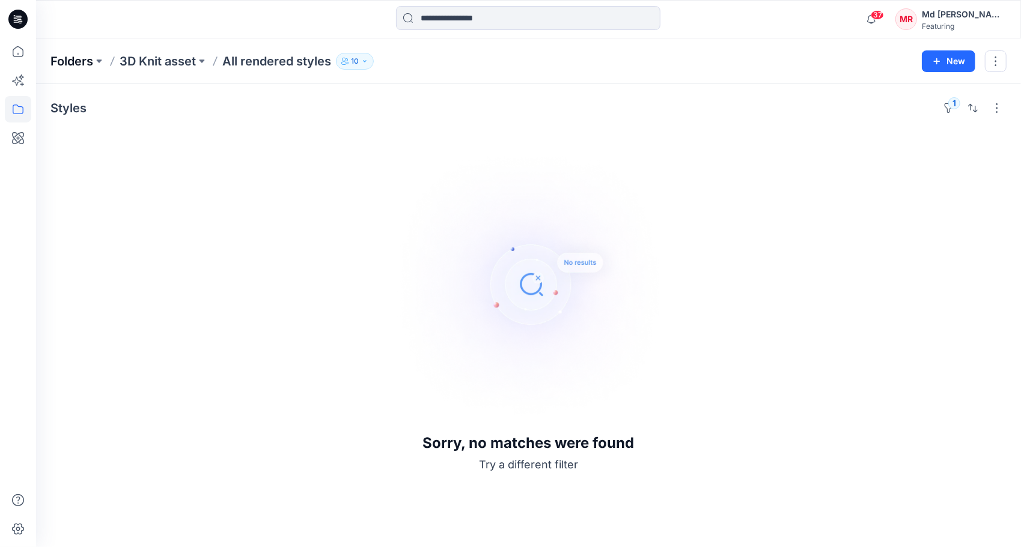
click at [78, 61] on p "Folders" at bounding box center [71, 61] width 43 height 17
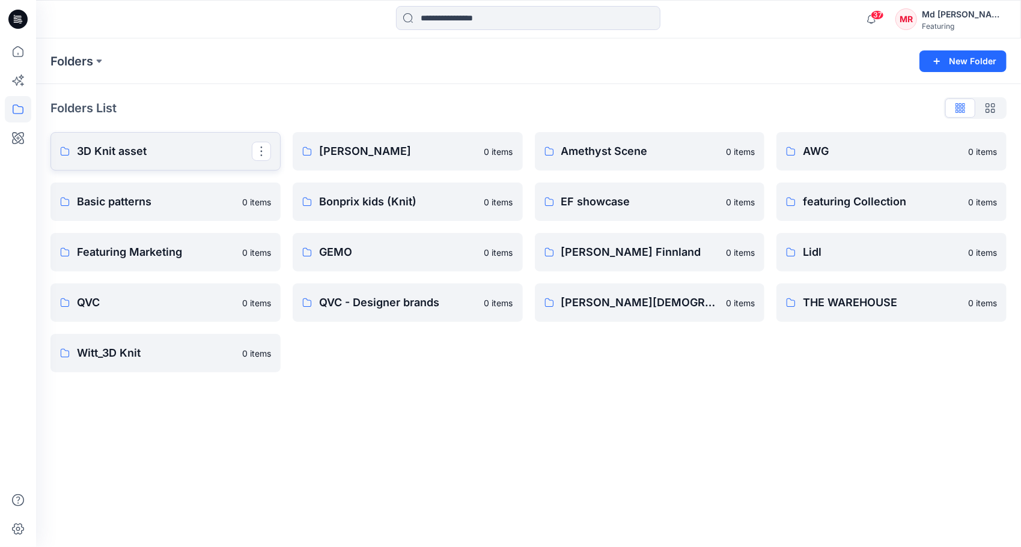
click at [136, 150] on p "3D Knit asset" at bounding box center [164, 151] width 175 height 17
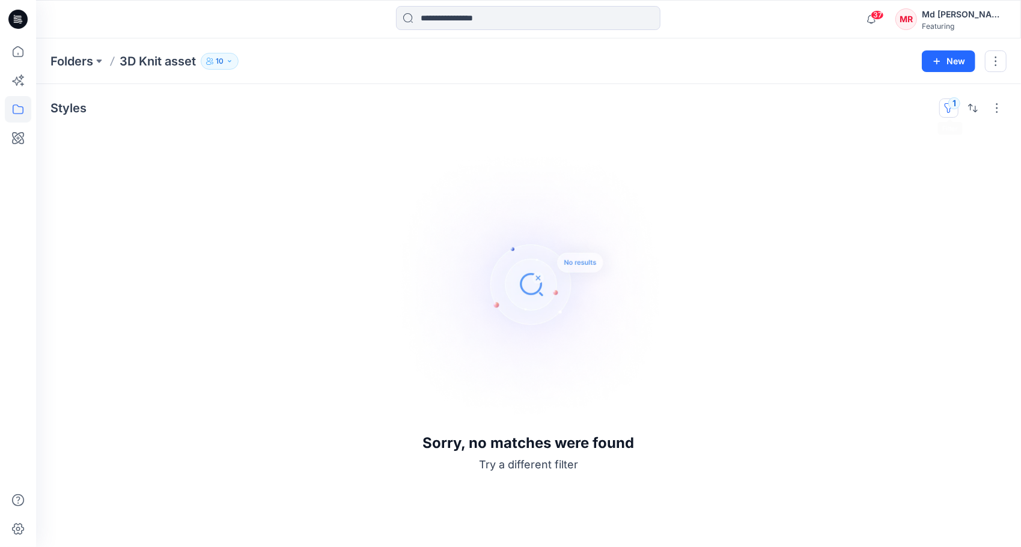
click at [946, 103] on button "1" at bounding box center [948, 108] width 19 height 19
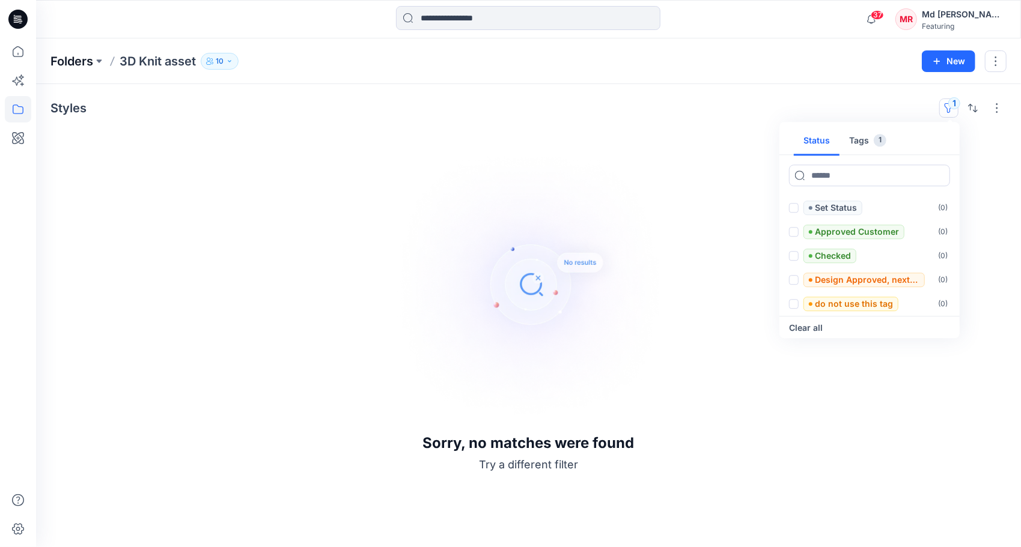
click at [72, 64] on p "Folders" at bounding box center [71, 61] width 43 height 17
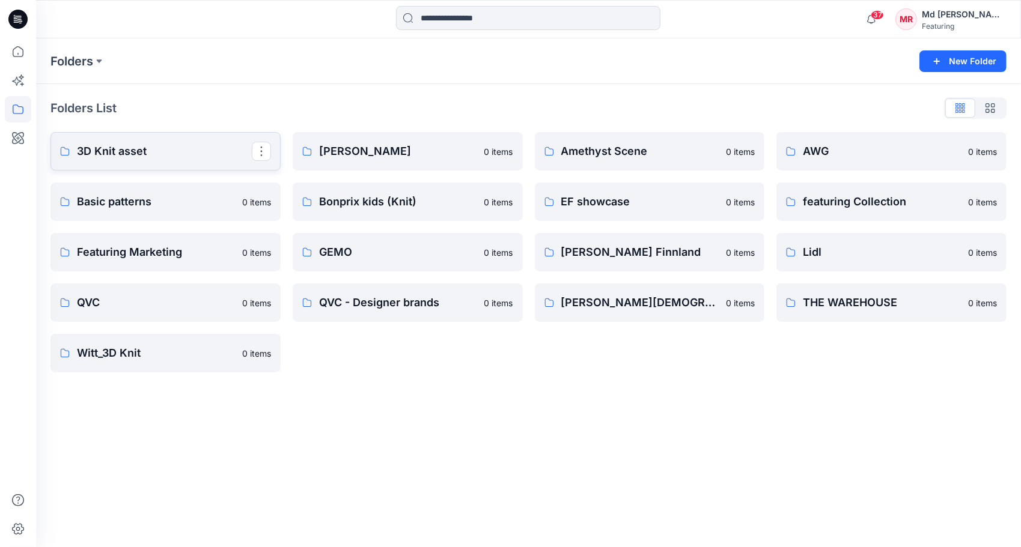
click at [141, 153] on p "3D Knit asset" at bounding box center [164, 151] width 175 height 17
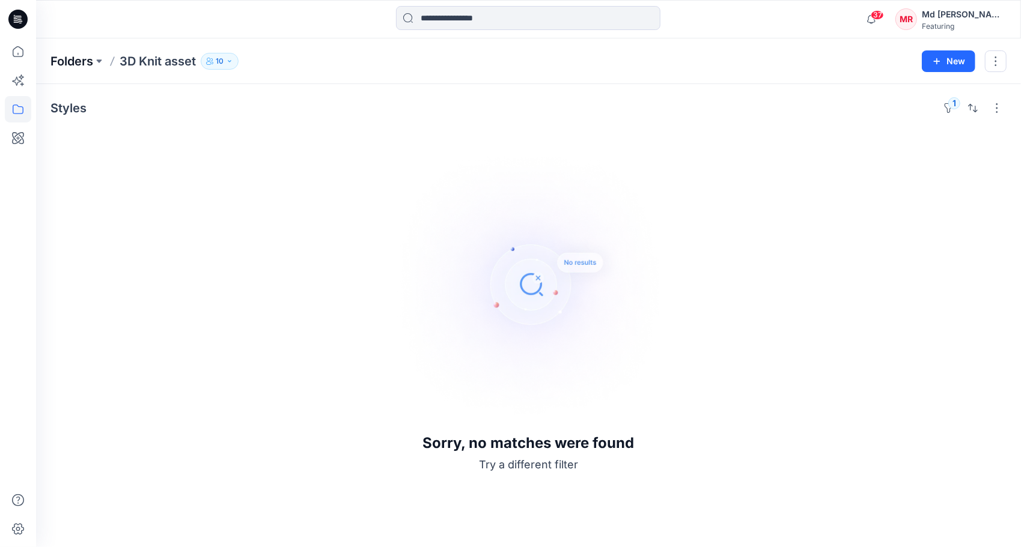
click at [71, 55] on p "Folders" at bounding box center [71, 61] width 43 height 17
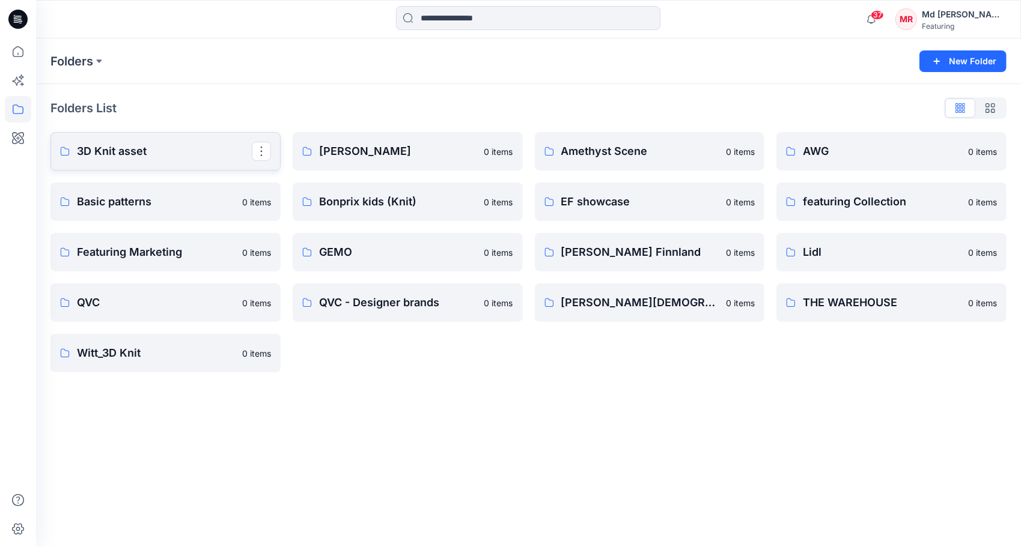
click at [127, 153] on p "3D Knit asset" at bounding box center [164, 151] width 175 height 17
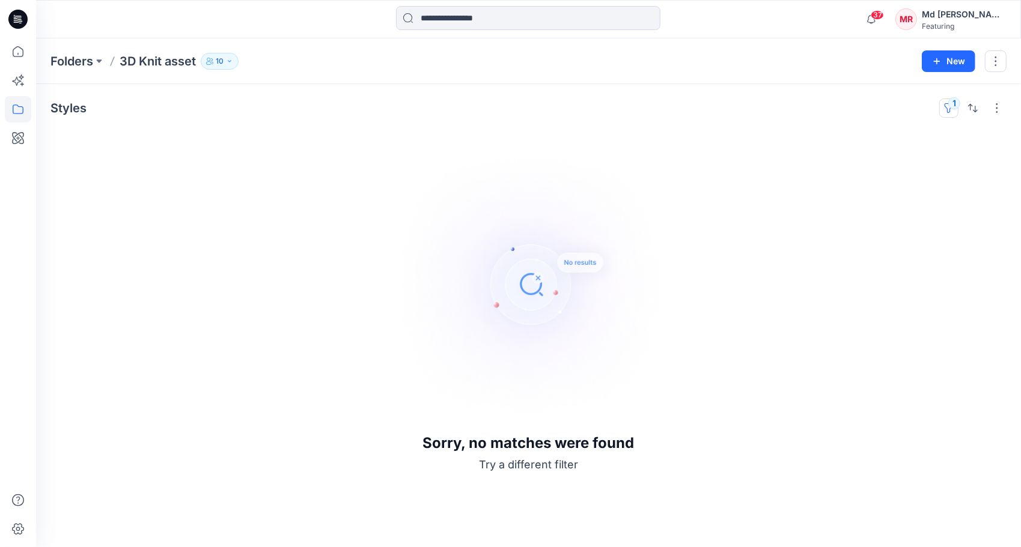
click at [952, 99] on button "1" at bounding box center [948, 108] width 19 height 19
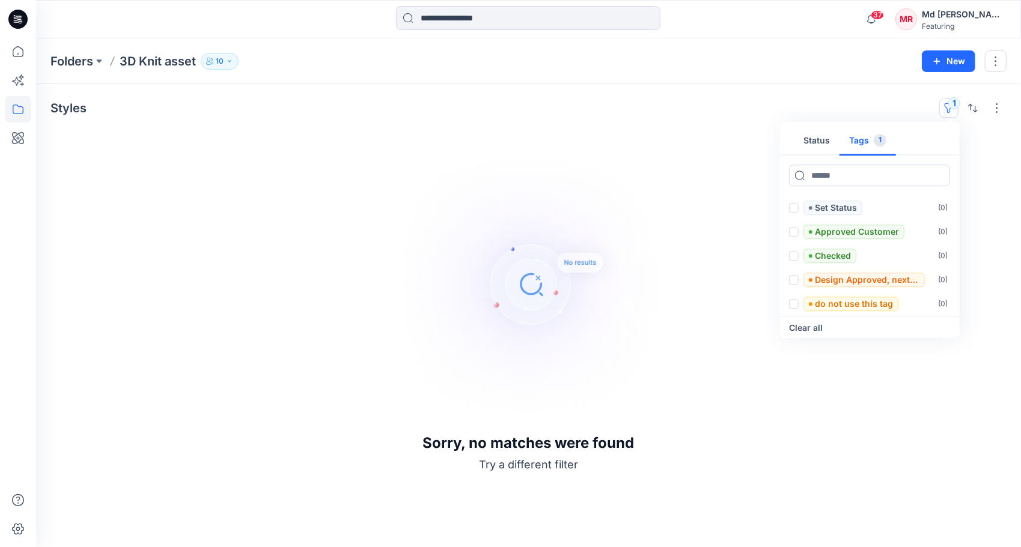
click at [854, 144] on button "Tags 1" at bounding box center [867, 141] width 56 height 29
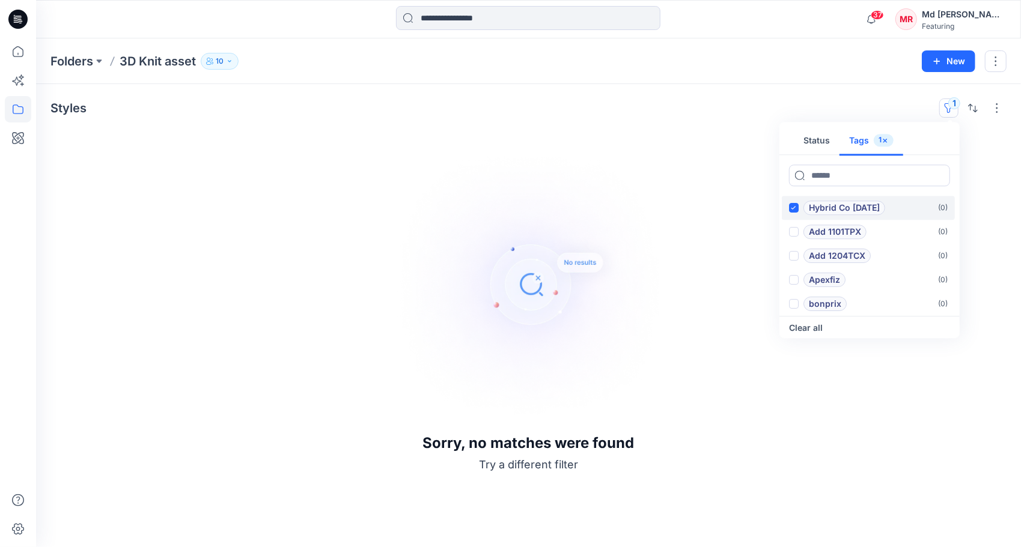
click at [791, 204] on span at bounding box center [794, 208] width 10 height 10
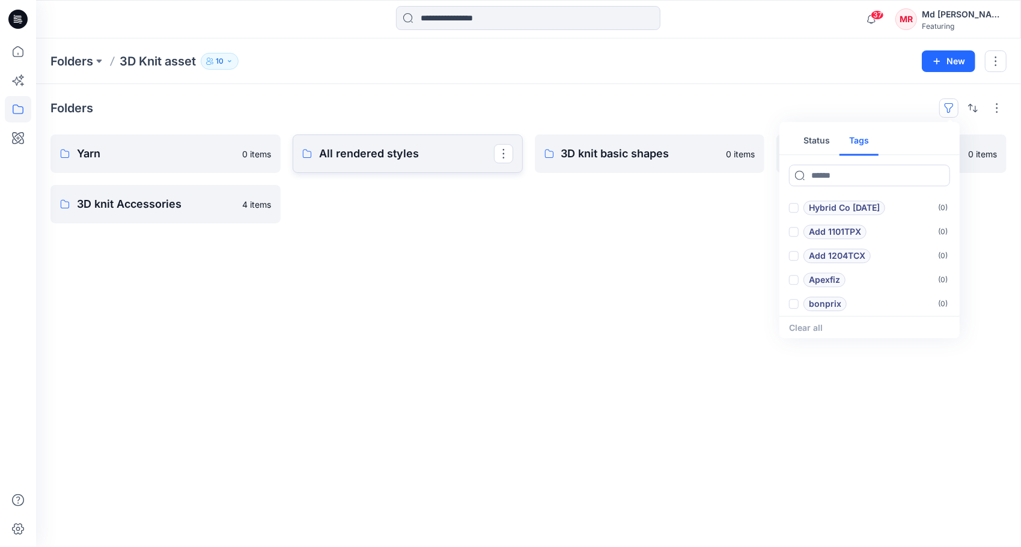
click at [369, 149] on p "All rendered styles" at bounding box center [406, 153] width 175 height 17
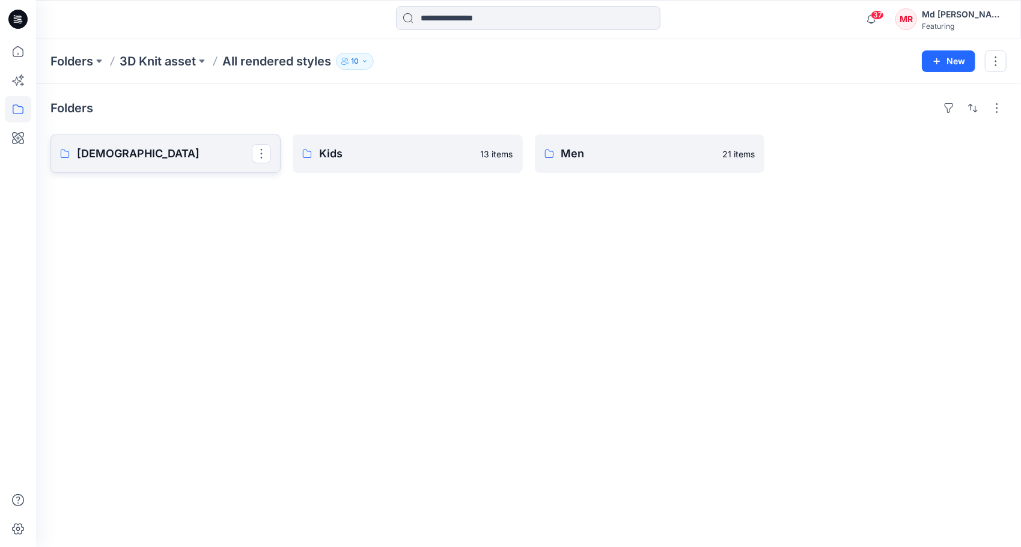
click at [129, 149] on p "[DEMOGRAPHIC_DATA]" at bounding box center [164, 153] width 175 height 17
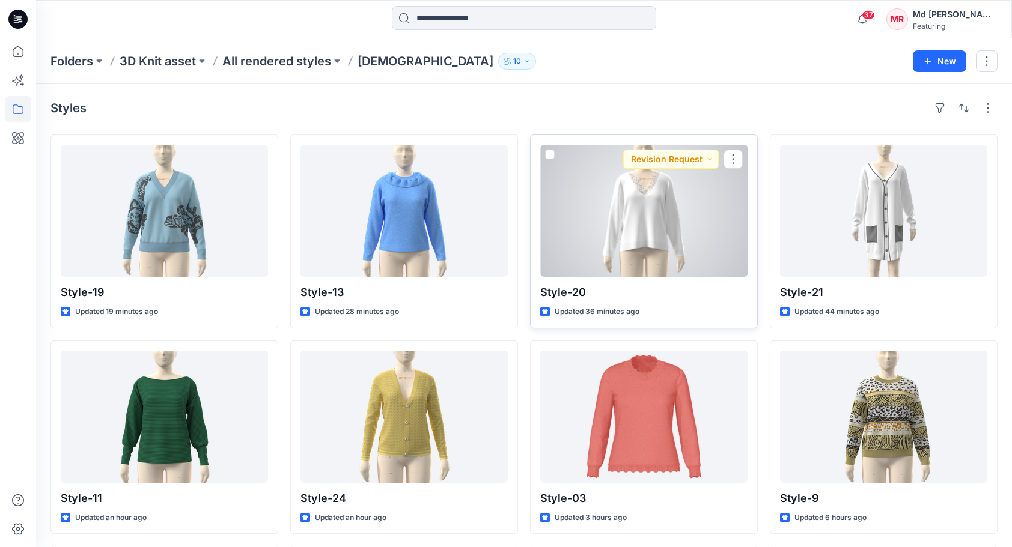
click at [627, 217] on div at bounding box center [643, 211] width 207 height 132
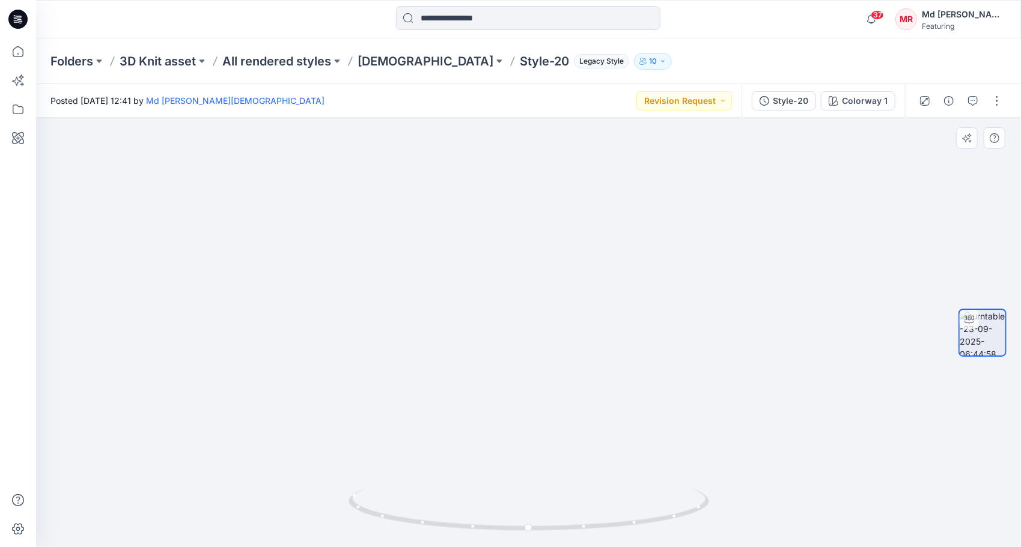
click at [524, 330] on img at bounding box center [530, 102] width 1171 height 892
drag, startPoint x: 521, startPoint y: 526, endPoint x: 568, endPoint y: 351, distance: 181.1
click at [449, 496] on icon at bounding box center [529, 511] width 363 height 45
click at [153, 62] on p "3D Knit asset" at bounding box center [158, 61] width 76 height 17
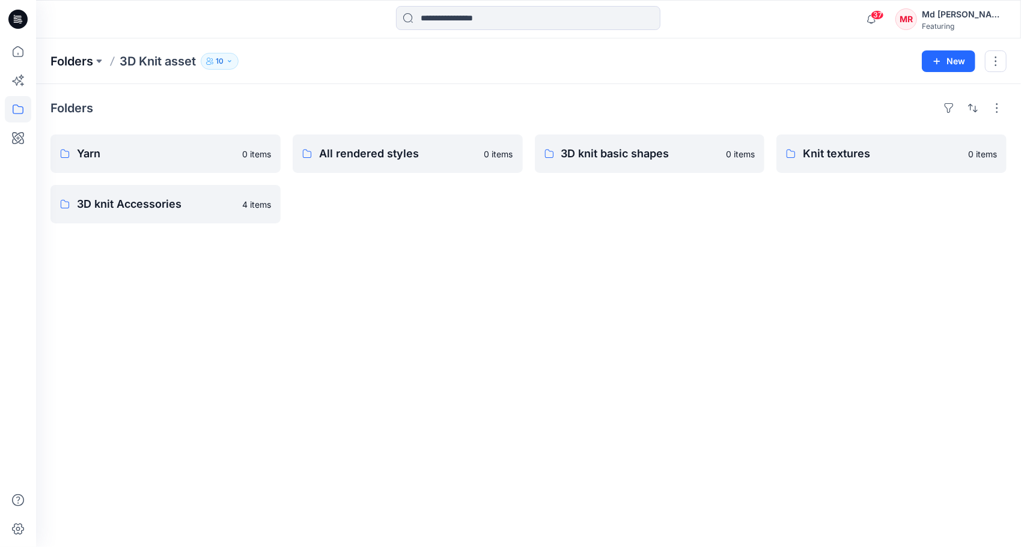
click at [70, 62] on p "Folders" at bounding box center [71, 61] width 43 height 17
